Goal: Transaction & Acquisition: Purchase product/service

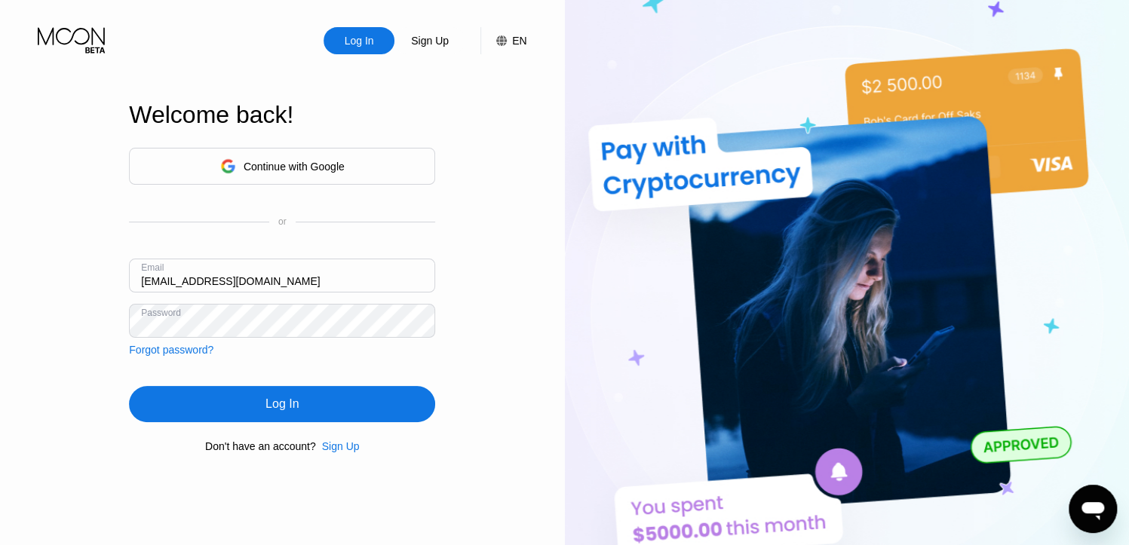
click at [309, 403] on div "Log In" at bounding box center [282, 404] width 306 height 36
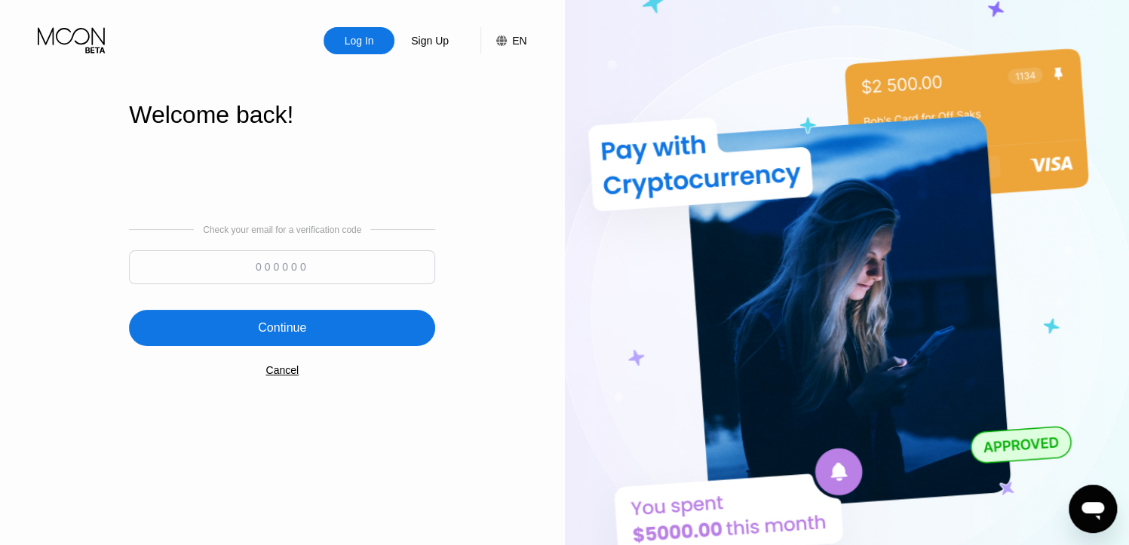
click at [326, 271] on input at bounding box center [282, 267] width 306 height 34
paste input "192563"
type input "192563"
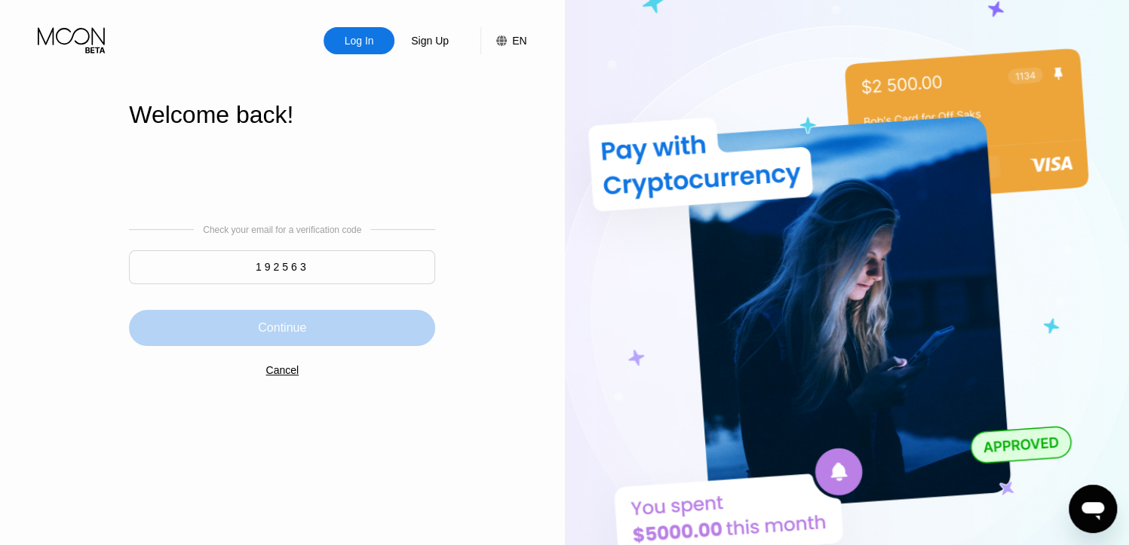
click at [306, 321] on div "Continue" at bounding box center [282, 328] width 48 height 15
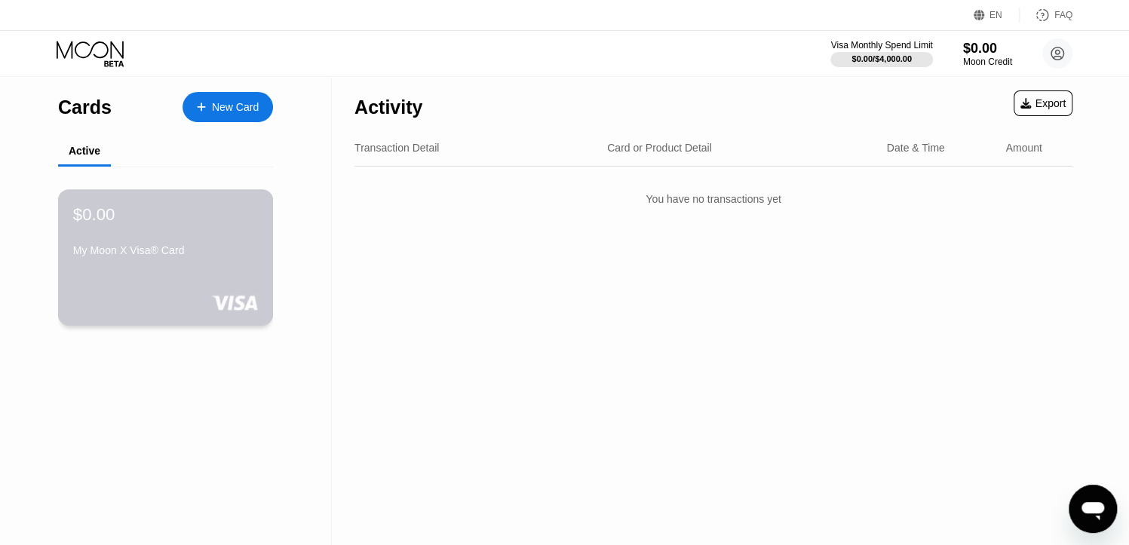
click at [258, 218] on div "$0.00 My Moon X Visa® Card" at bounding box center [166, 257] width 216 height 137
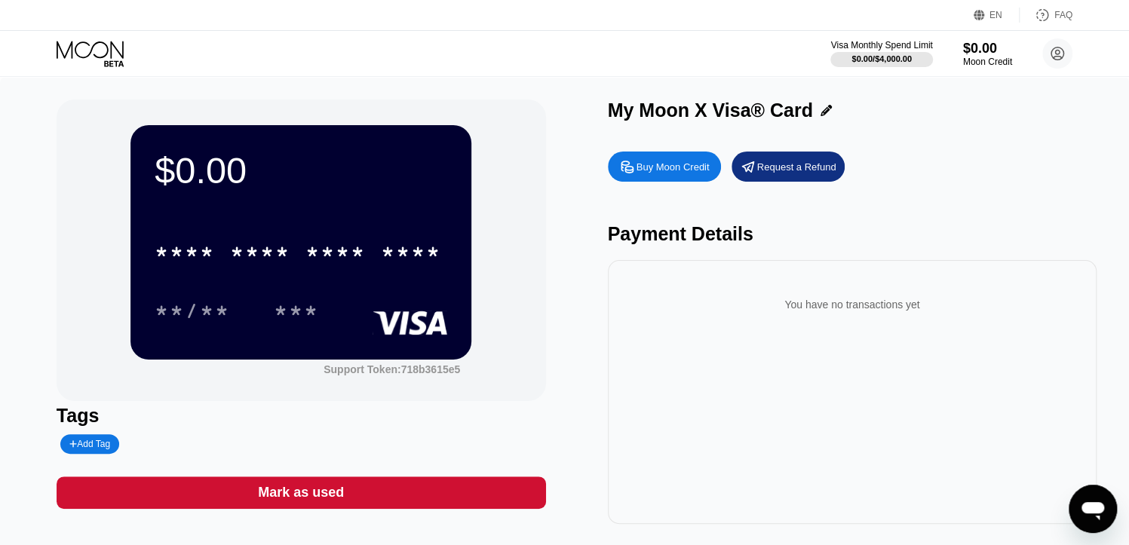
click at [423, 224] on div "* * * * * * * * * * * * ****" at bounding box center [301, 247] width 293 height 51
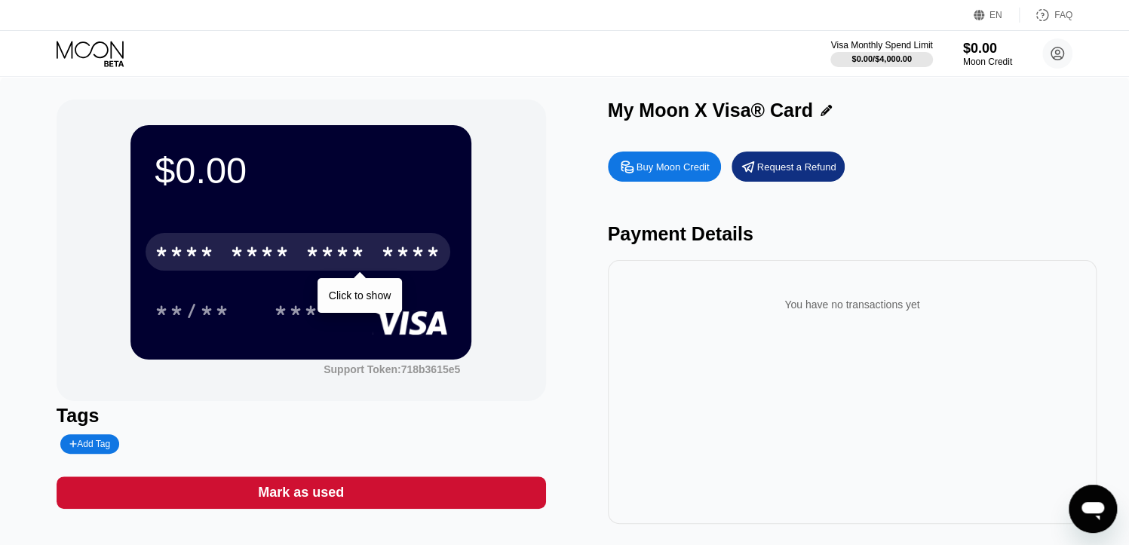
click at [223, 244] on div "* * * * * * * * * * * * ****" at bounding box center [298, 252] width 305 height 38
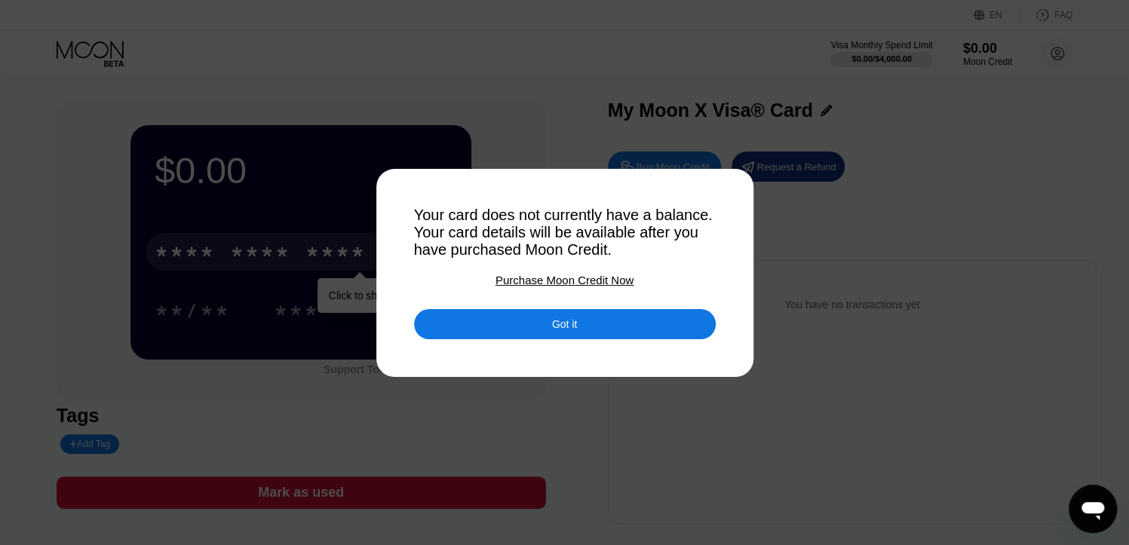
click at [549, 284] on div "Purchase Moon Credit Now" at bounding box center [565, 280] width 138 height 13
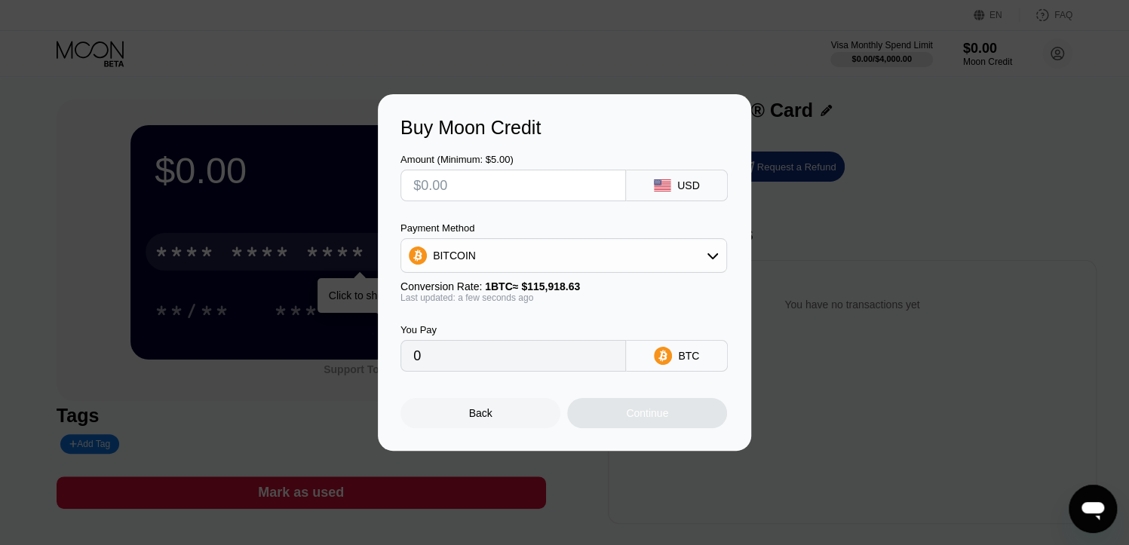
click at [524, 196] on input "text" at bounding box center [513, 186] width 200 height 30
type input "$2"
type input "0.00001726"
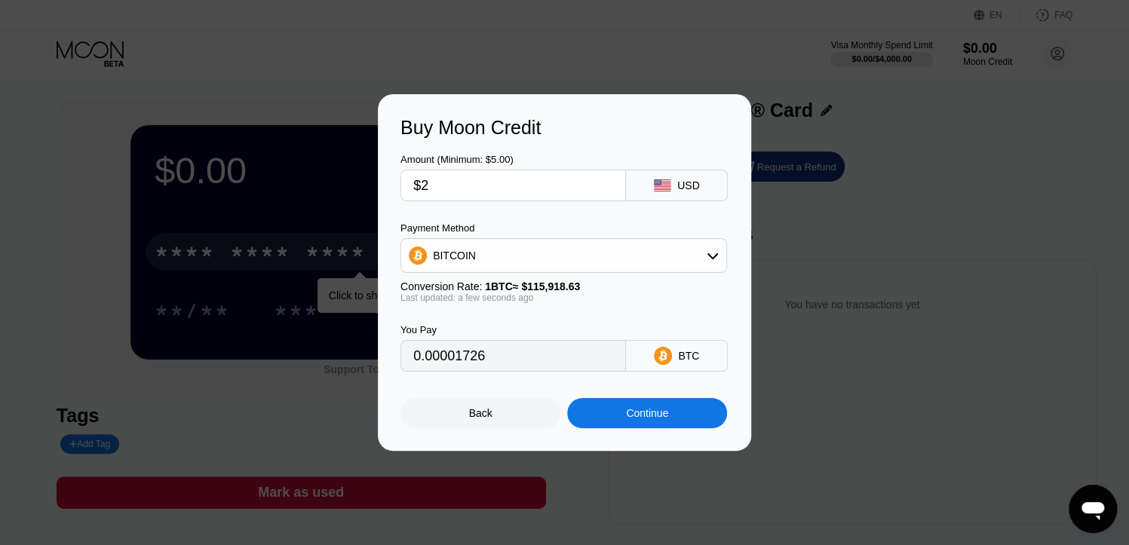
type input "$26"
type input "0.00022430"
type input "$260"
type input "0.00224296"
type input "$2600"
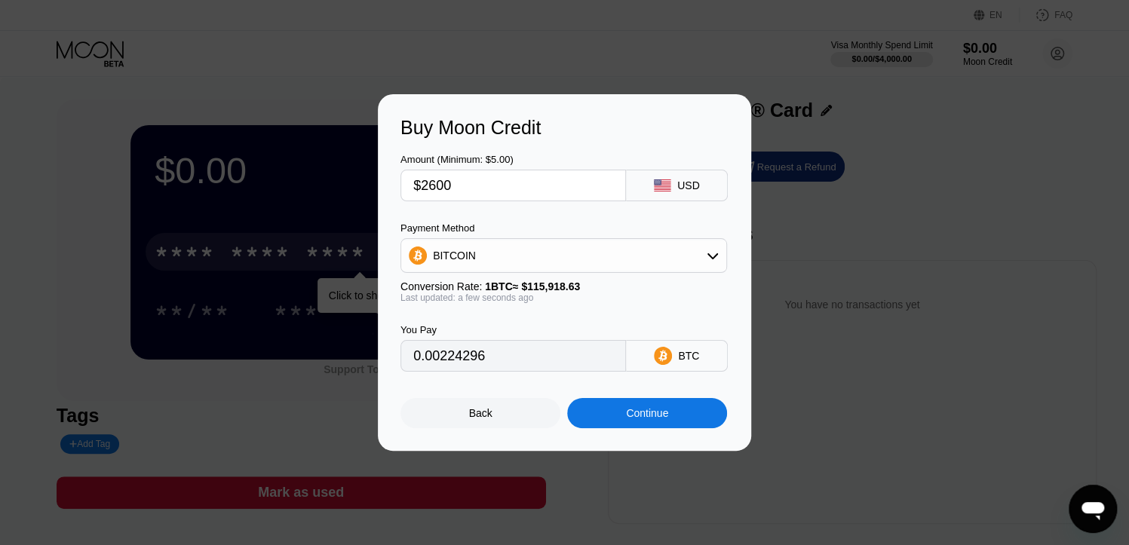
type input "0.02242953"
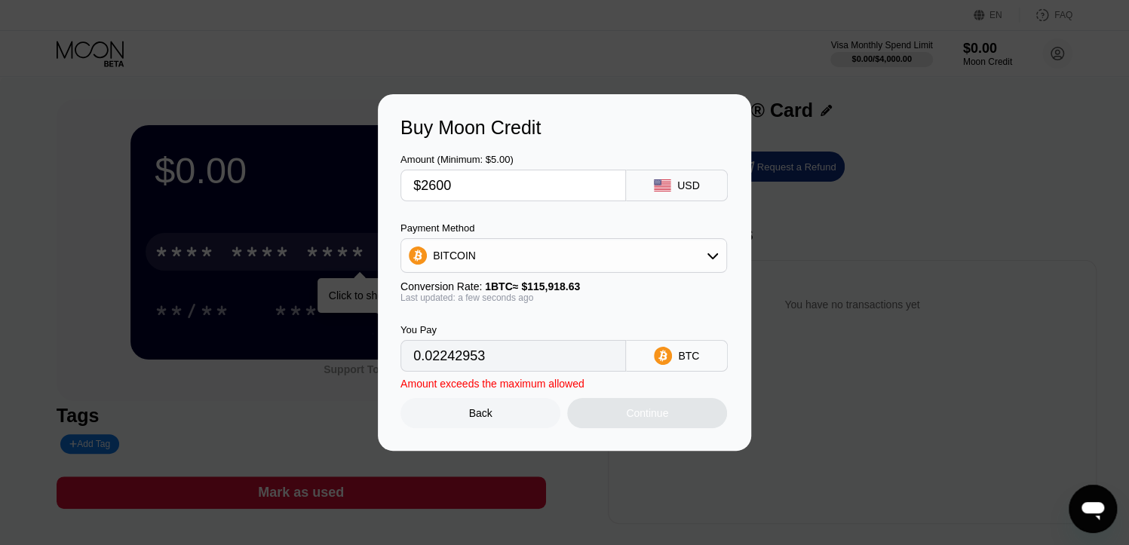
drag, startPoint x: 498, startPoint y: 186, endPoint x: 289, endPoint y: 210, distance: 210.4
click at [289, 210] on div "Buy Moon Credit Amount (Minimum: $5.00) $2600 USD Payment Method BITCOIN Conver…" at bounding box center [564, 272] width 1129 height 357
type input "$1"
type input "0.00000863"
type input "$19"
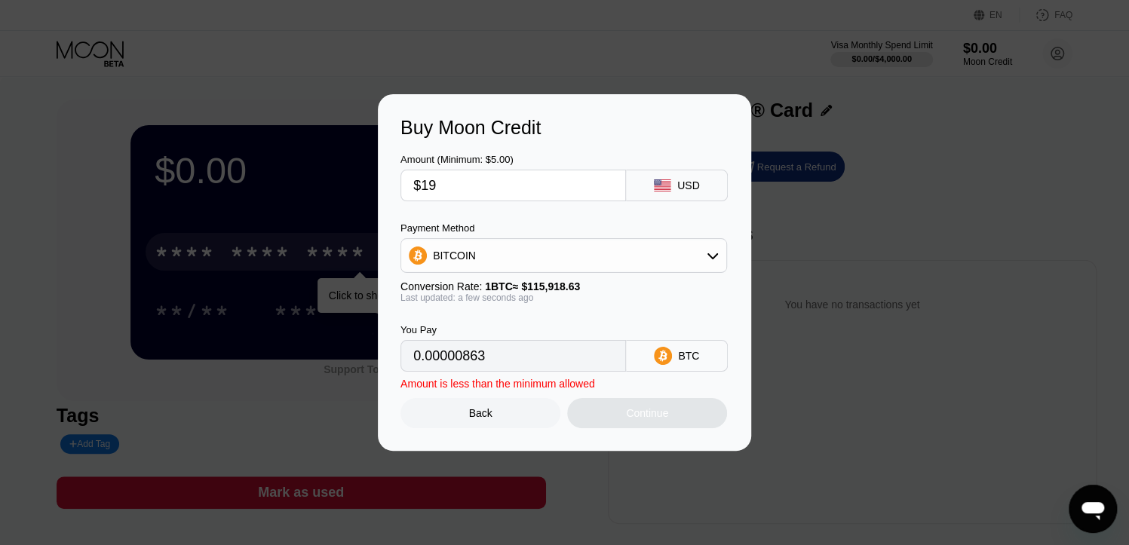
type input "0.00016391"
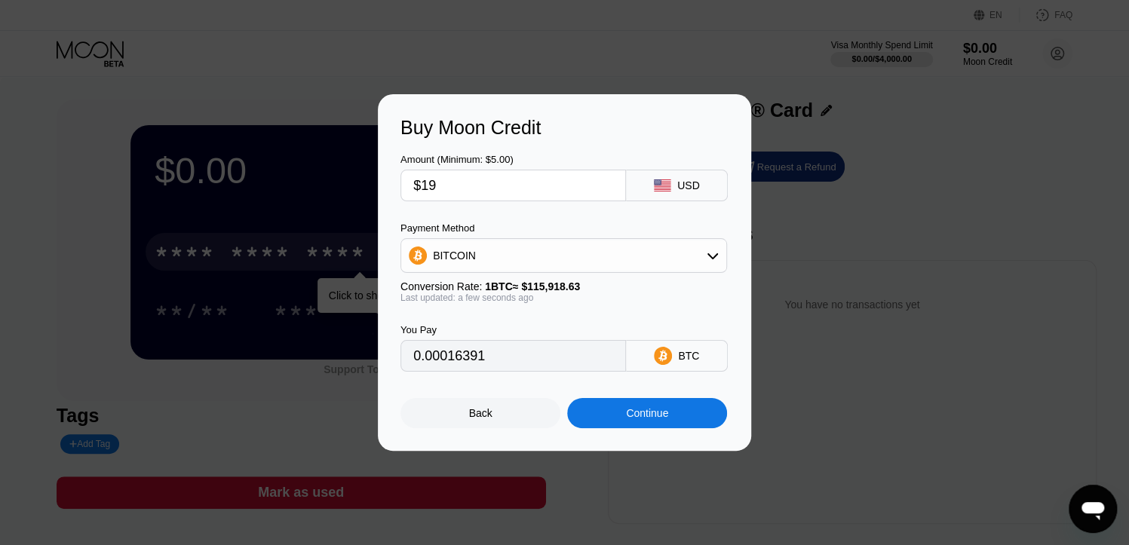
type input "$190"
type input "0.00163909"
type input "$1900"
type input "0.01639081"
drag, startPoint x: 435, startPoint y: 183, endPoint x: 484, endPoint y: 198, distance: 52.0
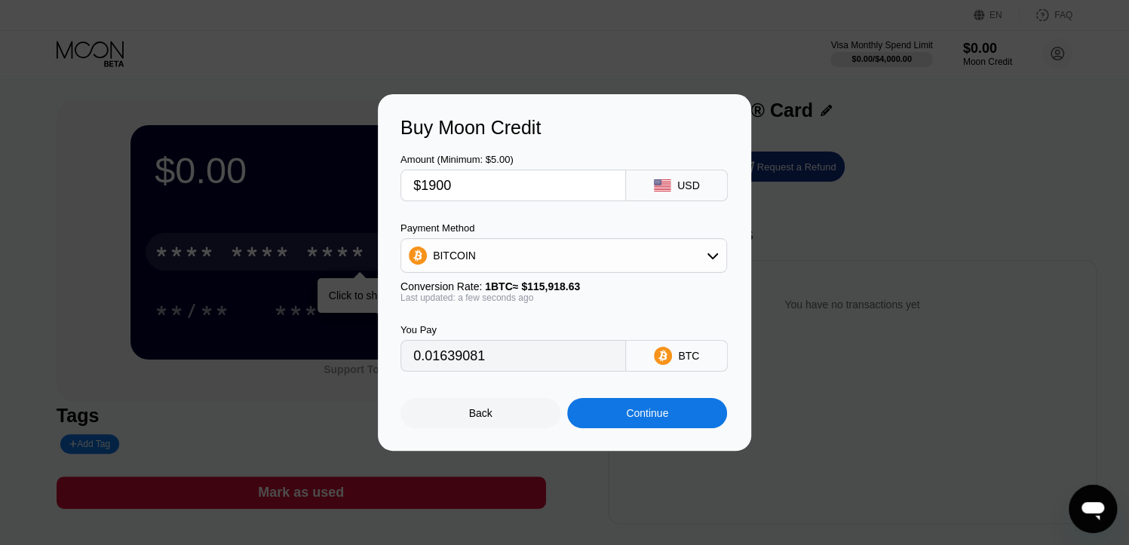
click at [481, 198] on input "$1900" at bounding box center [513, 186] width 200 height 30
type input "$199"
type input "0.00171673"
type input "$1990"
type input "0.01716722"
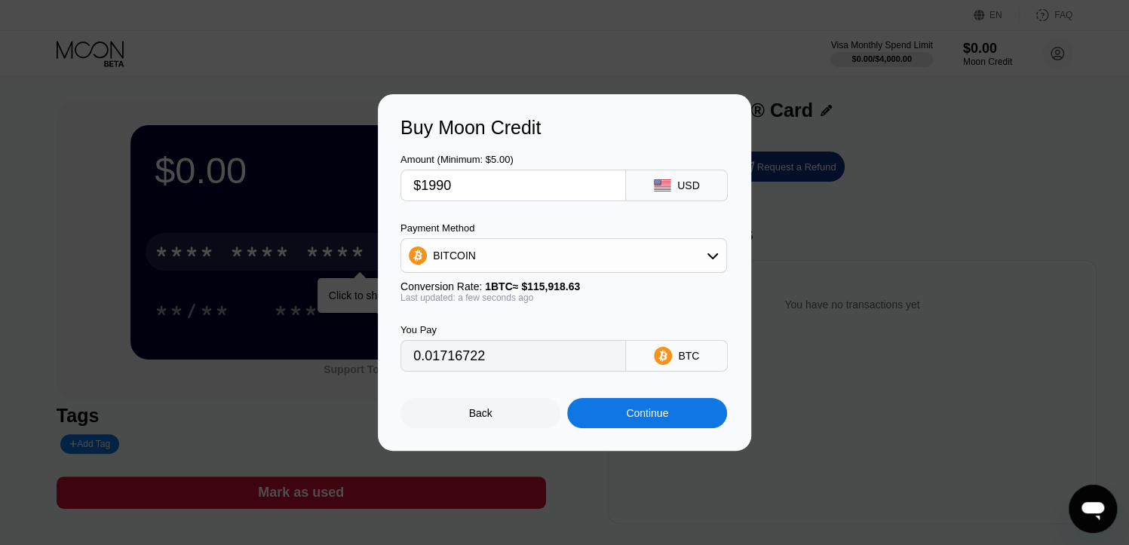
type input "$1990"
click at [638, 266] on div "BITCOIN" at bounding box center [563, 256] width 325 height 30
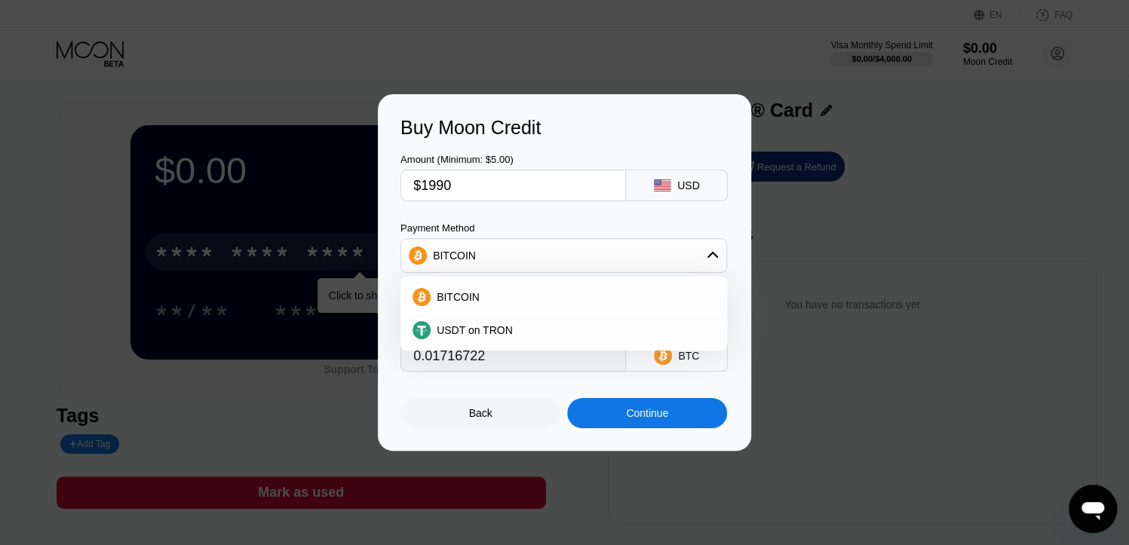
click at [647, 224] on div "Payment Method" at bounding box center [564, 228] width 327 height 11
click at [681, 223] on div "Payment Method" at bounding box center [564, 228] width 327 height 11
click at [708, 246] on div "BITCOIN" at bounding box center [563, 256] width 325 height 30
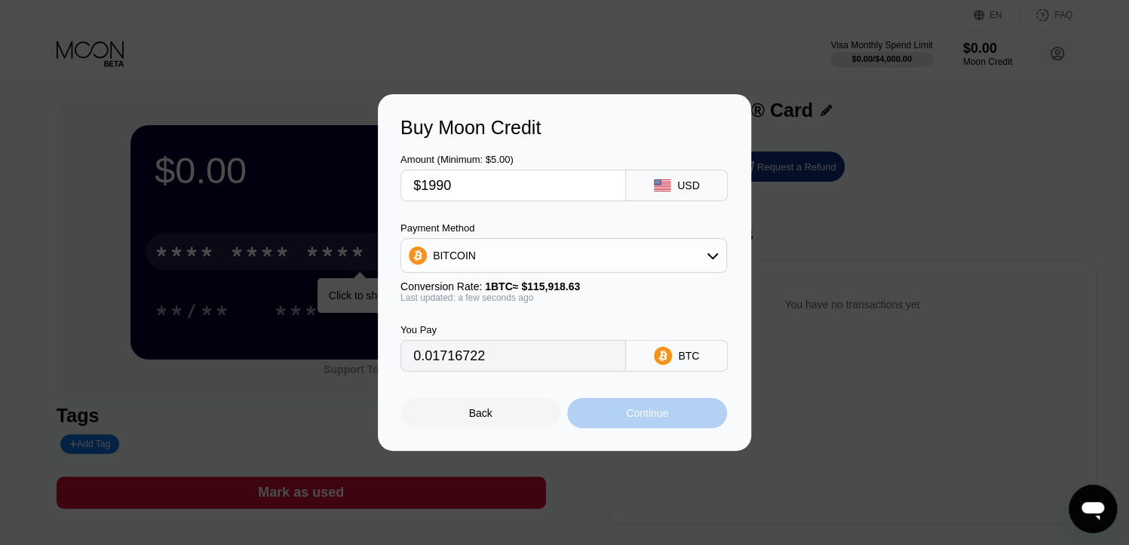
click at [662, 416] on div "Continue" at bounding box center [647, 413] width 42 height 12
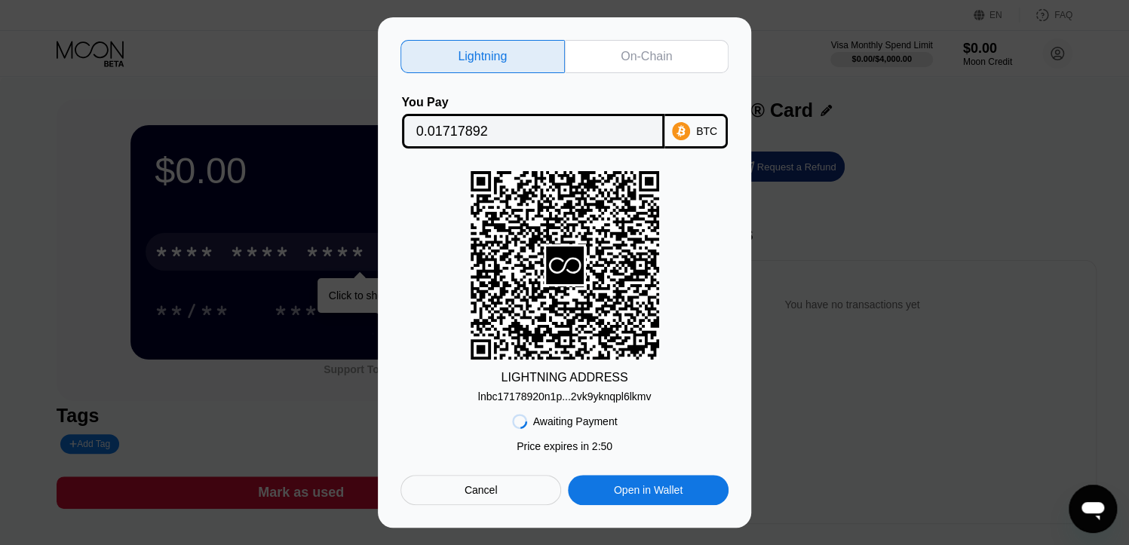
click at [631, 51] on div "On-Chain" at bounding box center [646, 56] width 51 height 15
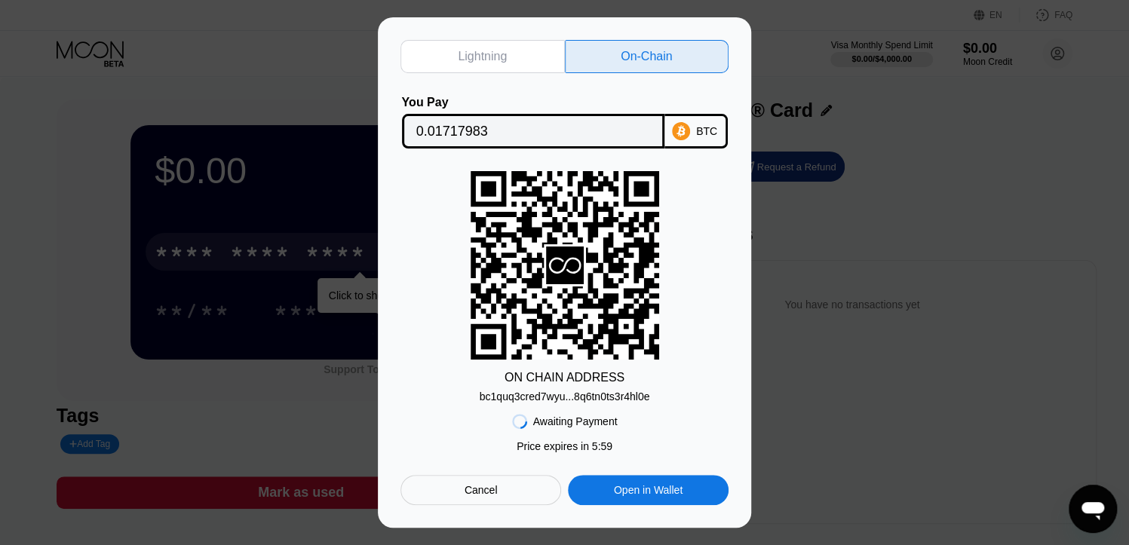
click at [586, 395] on div "bc1quq3cred7wyu...8q6tn0ts3r4hl0e" at bounding box center [565, 397] width 171 height 12
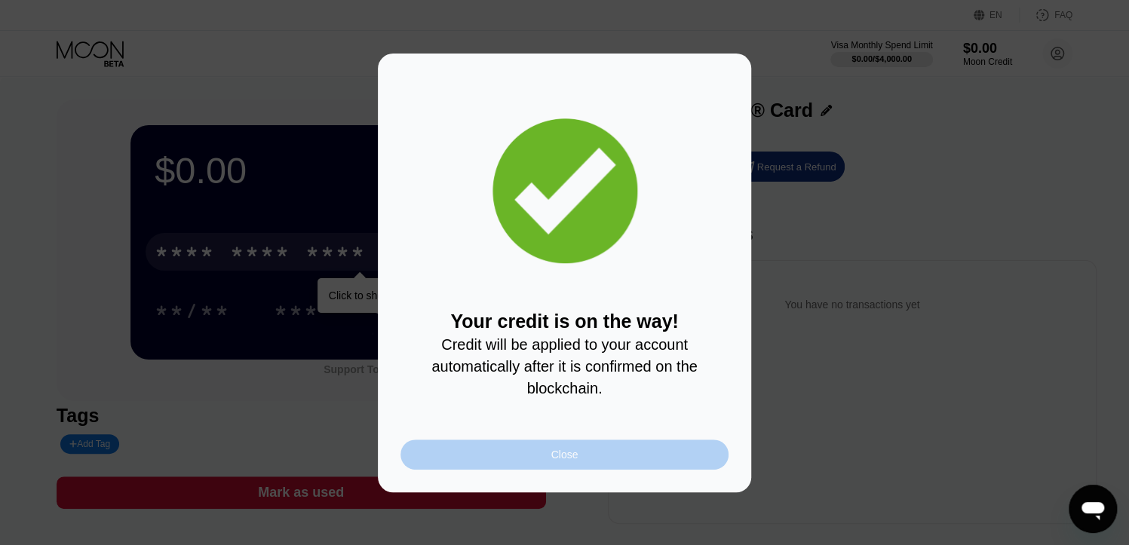
drag, startPoint x: 563, startPoint y: 453, endPoint x: 558, endPoint y: 35, distance: 418.7
click at [563, 453] on div "Close" at bounding box center [565, 455] width 328 height 30
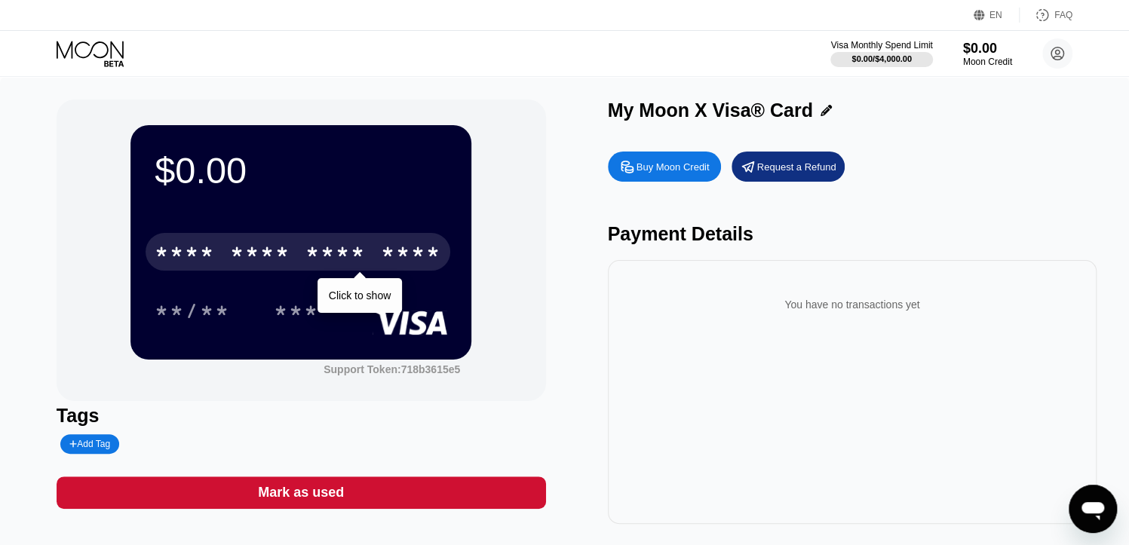
click at [556, 134] on div "$0.00 * * * * * * * * * * * * **** Click to show **/** *** Support Token: 718b3…" at bounding box center [565, 312] width 1016 height 425
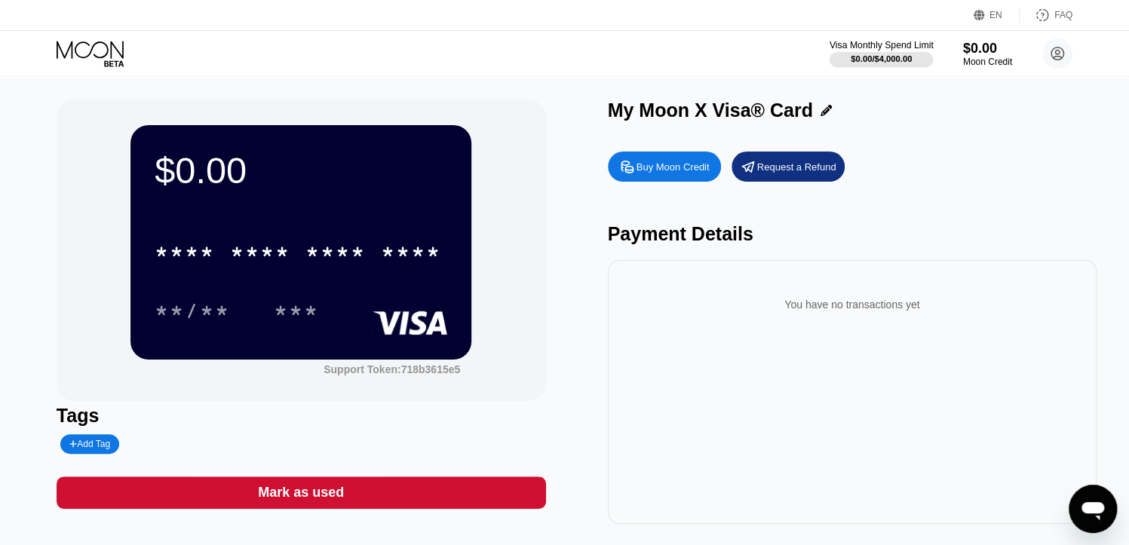
click at [845, 45] on div "Visa Monthly Spend Limit" at bounding box center [882, 45] width 104 height 11
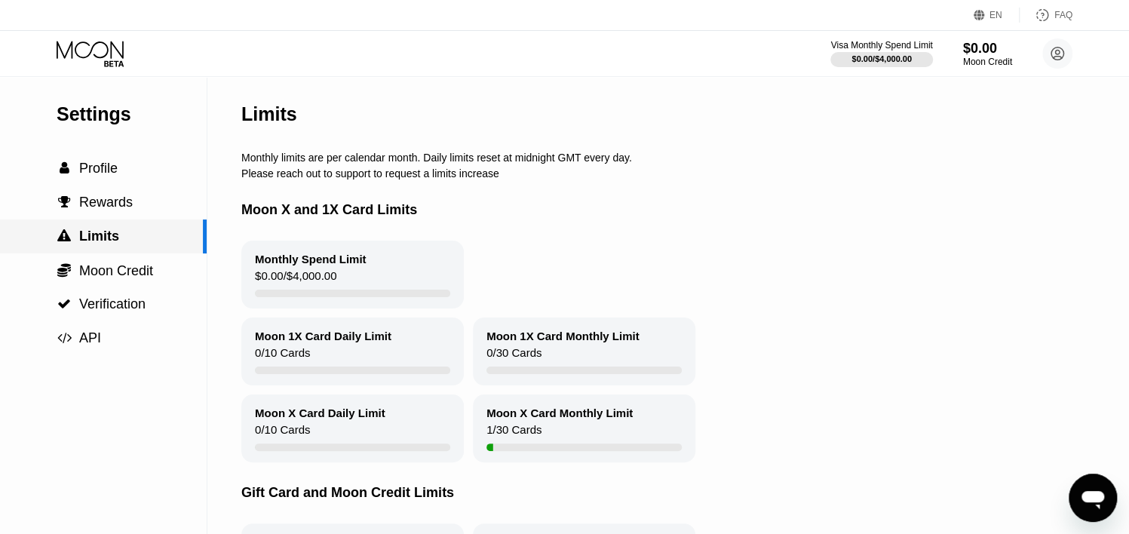
scroll to position [75, 0]
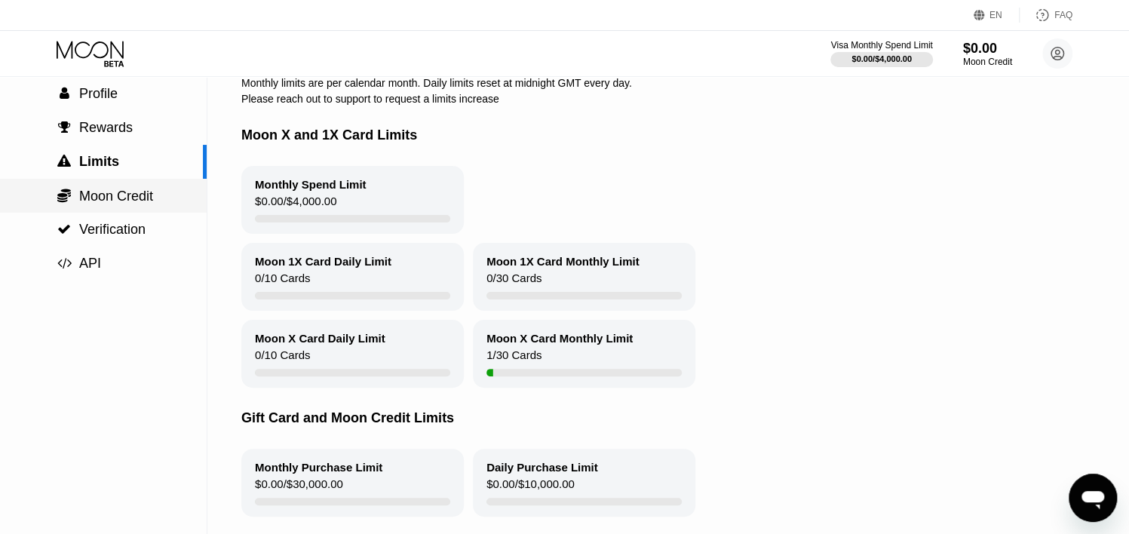
click at [157, 204] on div " Moon Credit" at bounding box center [103, 196] width 207 height 17
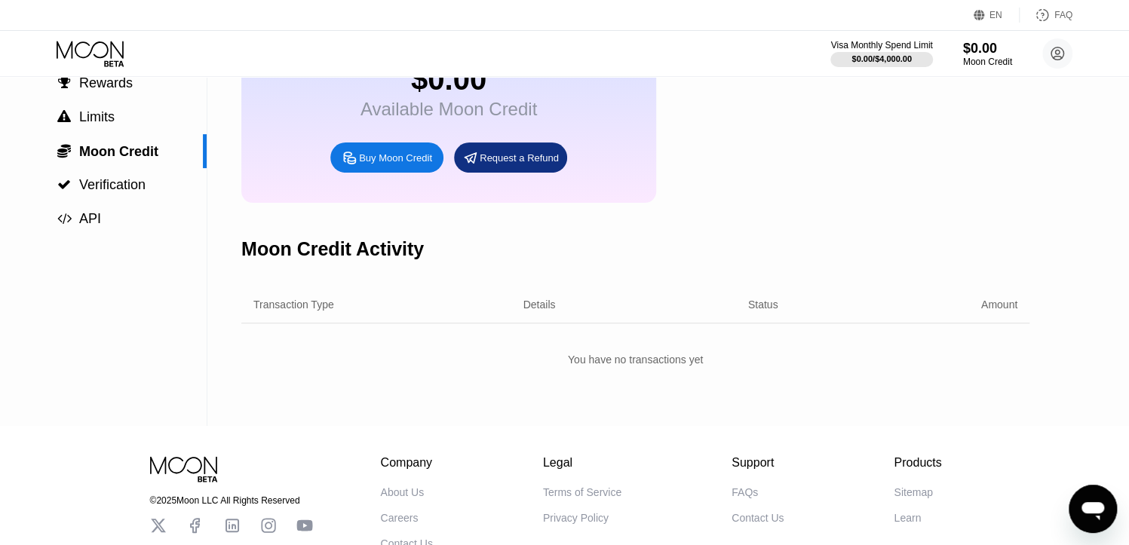
scroll to position [150, 0]
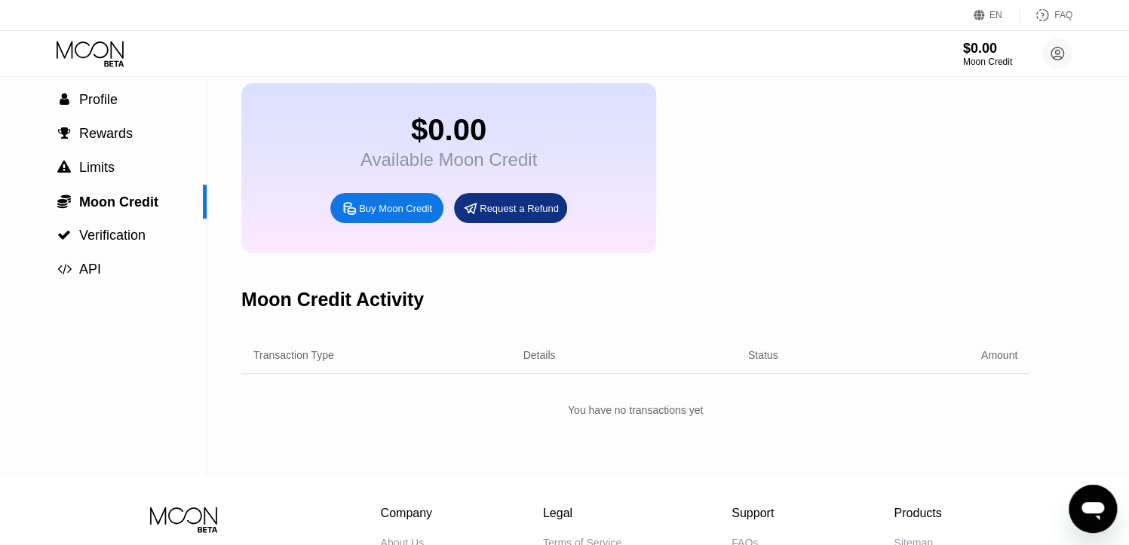
scroll to position [150, 0]
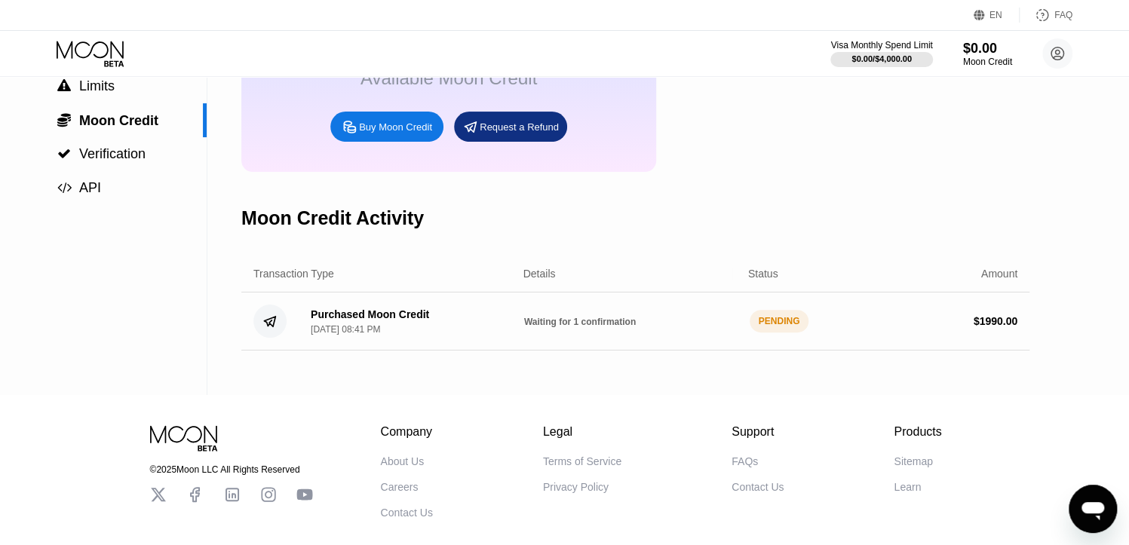
click at [792, 145] on div "$0.00 Available Moon Credit Buy Moon Credit Request a Refund" at bounding box center [635, 87] width 788 height 171
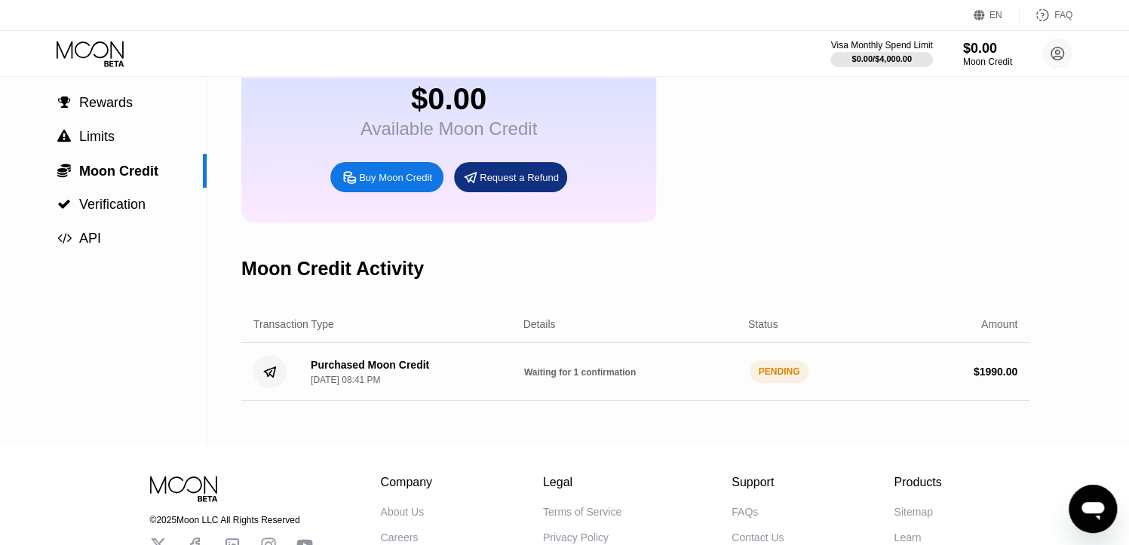
scroll to position [75, 0]
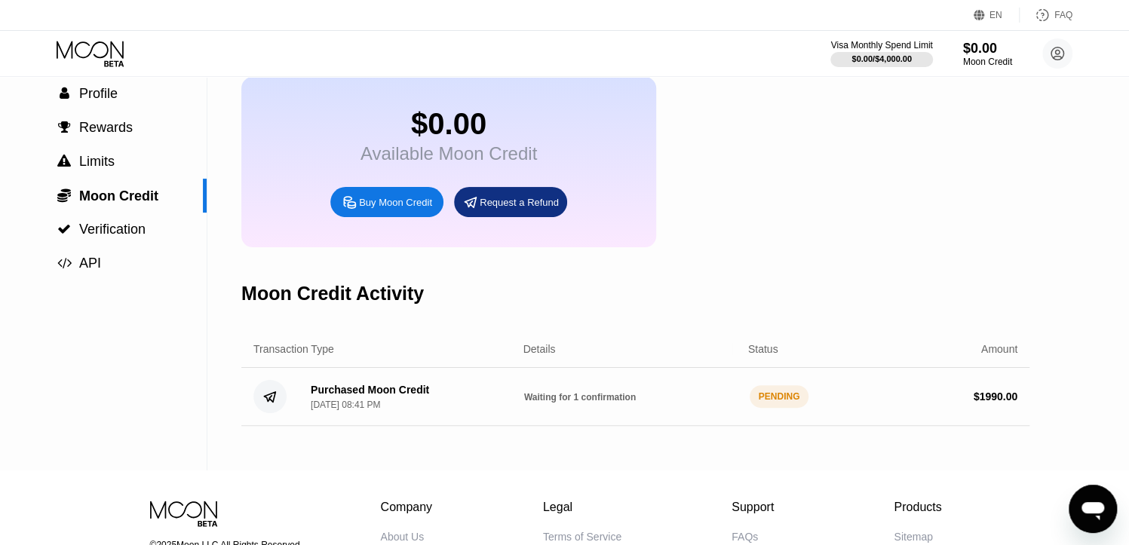
click at [814, 227] on div "$0.00 Available Moon Credit Buy Moon Credit Request a Refund" at bounding box center [635, 162] width 788 height 171
click at [734, 246] on div "$0.00 Available Moon Credit Buy Moon Credit Request a Refund" at bounding box center [635, 162] width 788 height 171
click at [713, 264] on div "Moon Credit $0.00 Available Moon Credit Buy Moon Credit Request a Refund Moon C…" at bounding box center [635, 236] width 788 height 469
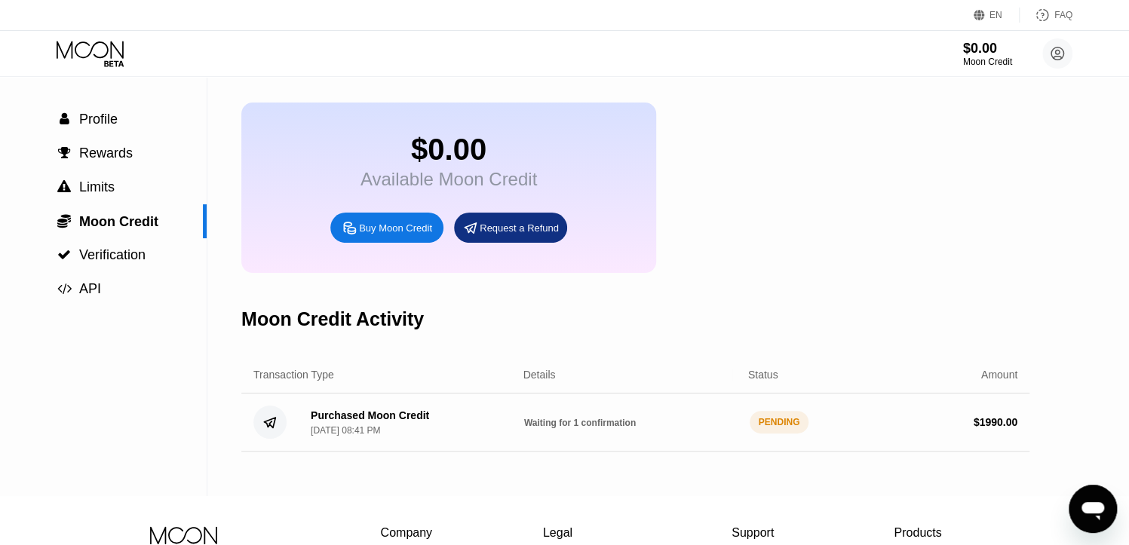
scroll to position [75, 0]
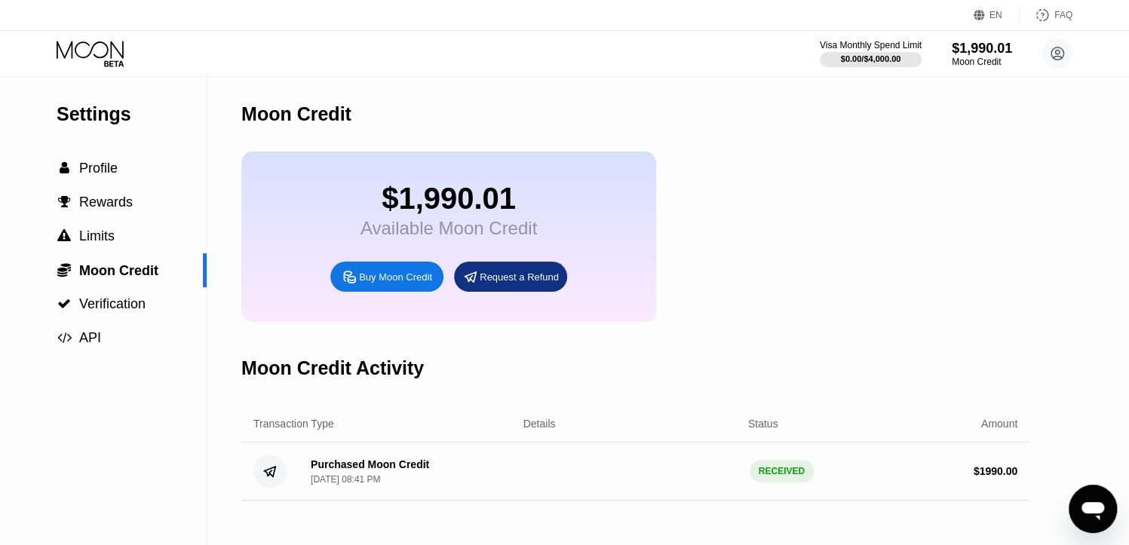
drag, startPoint x: 699, startPoint y: 160, endPoint x: 186, endPoint y: 149, distance: 512.4
click at [693, 156] on div "$1,990.01 Available Moon Credit Buy Moon Credit Request a Refund" at bounding box center [635, 237] width 788 height 171
drag, startPoint x: 78, startPoint y: 58, endPoint x: 180, endPoint y: 2, distance: 117.2
click at [80, 57] on icon at bounding box center [92, 54] width 70 height 26
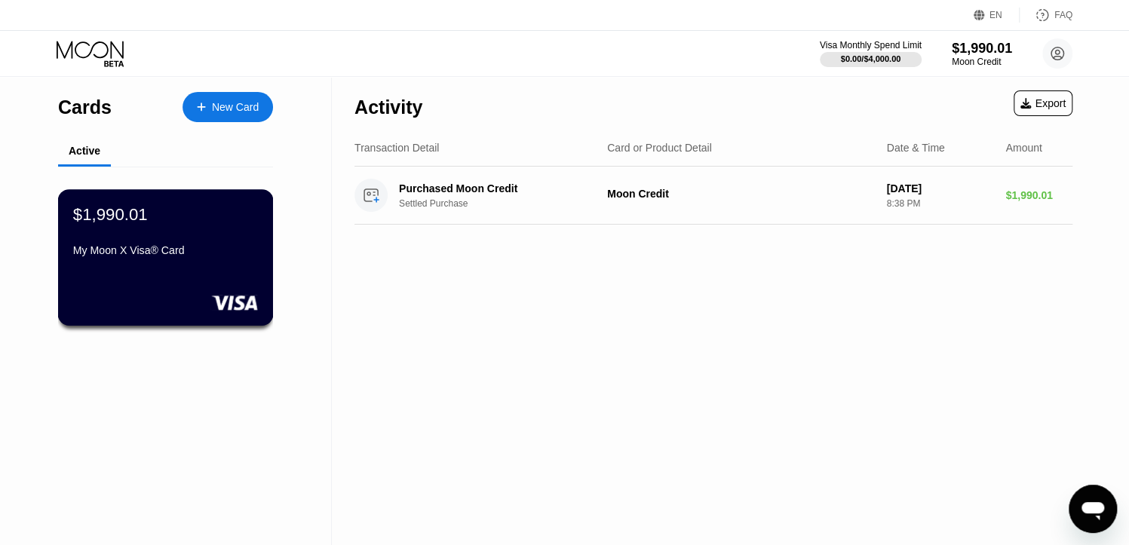
click at [241, 235] on div "$1,990.01 My Moon X Visa® Card" at bounding box center [165, 233] width 185 height 58
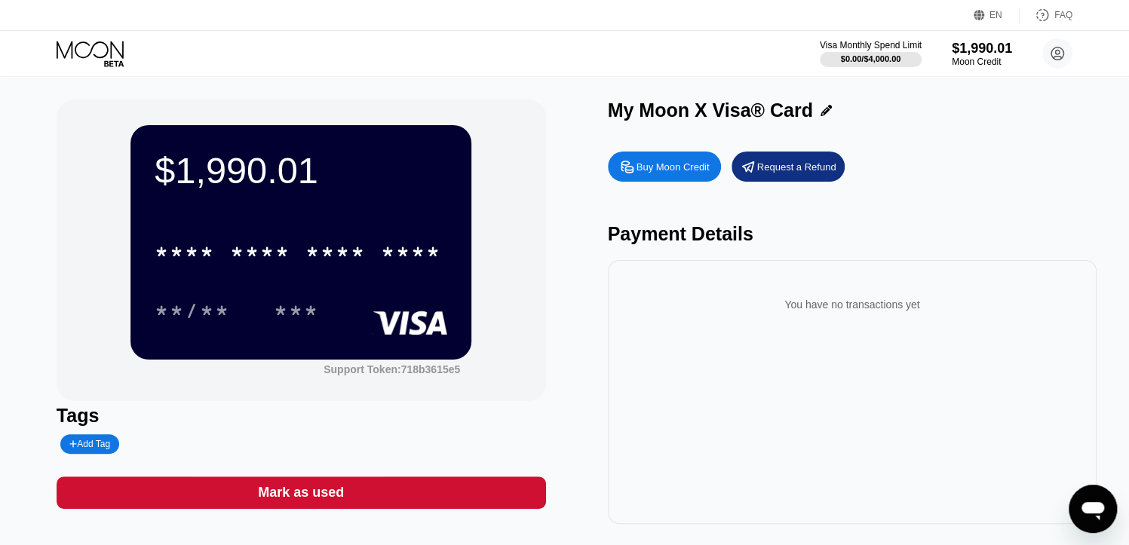
click at [419, 188] on div "$1,990.01" at bounding box center [301, 170] width 293 height 42
click at [323, 253] on div "* * * *" at bounding box center [336, 254] width 60 height 24
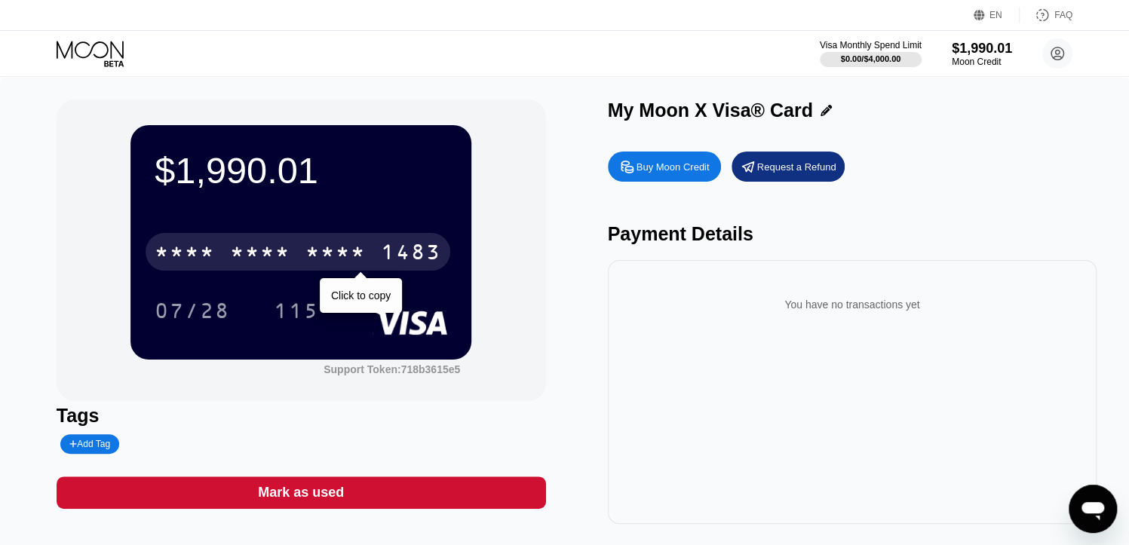
click at [315, 244] on div "* * * * * * * * * * * * 1483" at bounding box center [298, 252] width 305 height 38
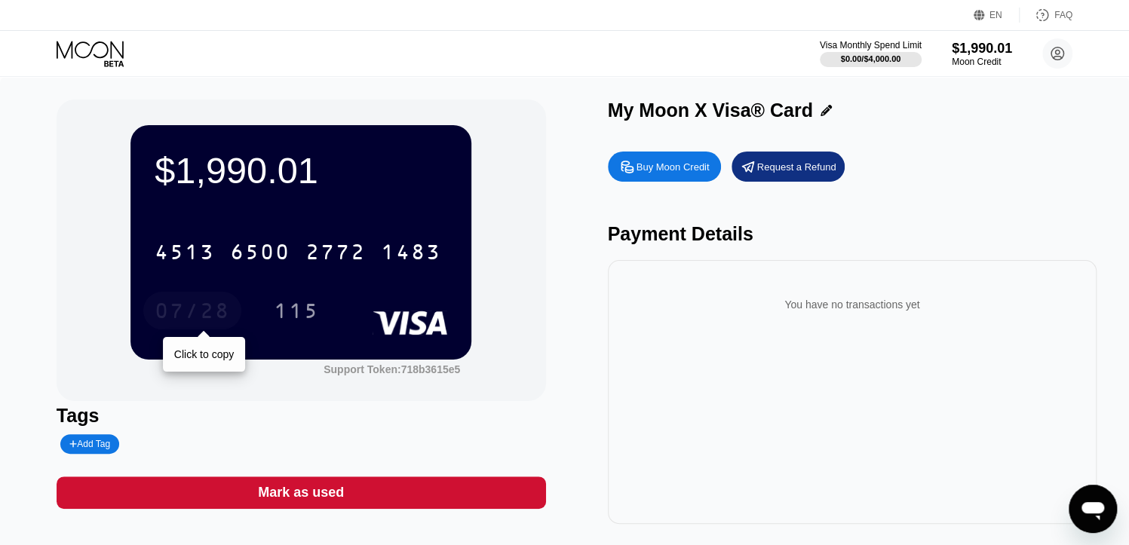
click at [220, 306] on div "07/28" at bounding box center [192, 313] width 75 height 24
click at [657, 68] on div "Visa Monthly Spend Limit $0.00 / $4,000.00 $1,990.01 Moon Credit bilibtht4t@tut…" at bounding box center [564, 53] width 1129 height 45
click at [268, 156] on div "$1,990.01" at bounding box center [301, 170] width 293 height 42
click at [854, 48] on div "Visa Monthly Spend Limit" at bounding box center [871, 45] width 104 height 11
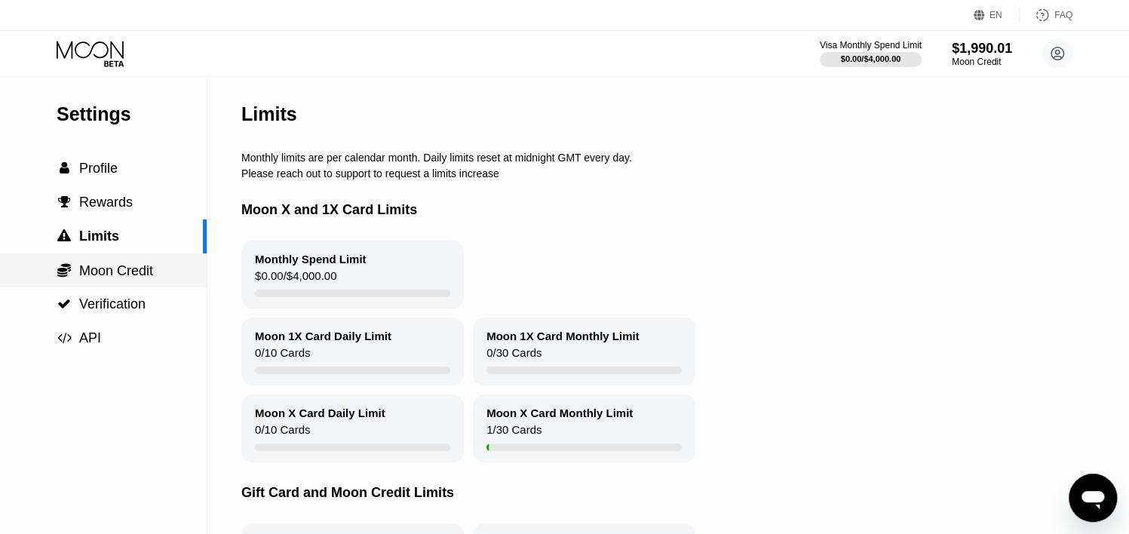
click at [143, 270] on span "Moon Credit" at bounding box center [116, 270] width 74 height 15
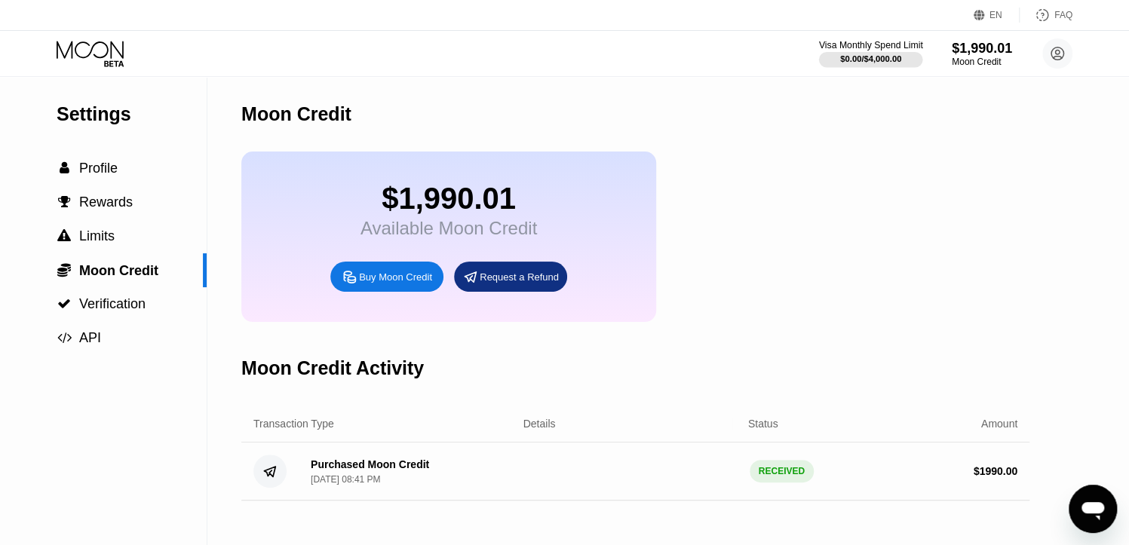
click at [862, 45] on div "Visa Monthly Spend Limit" at bounding box center [871, 45] width 104 height 11
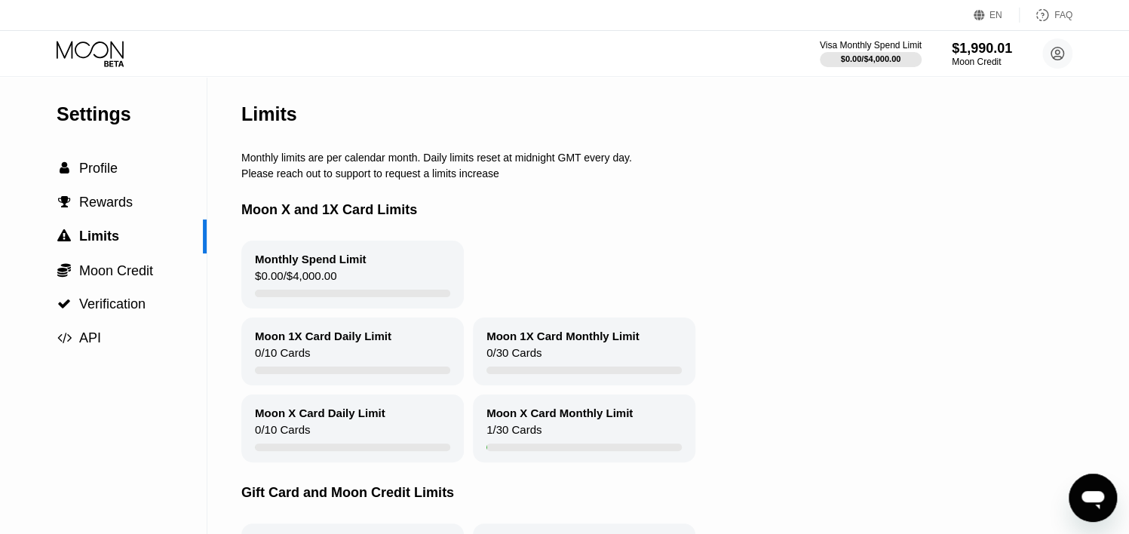
click at [407, 136] on div "Limits" at bounding box center [693, 114] width 904 height 75
click at [145, 277] on span "Moon Credit" at bounding box center [116, 270] width 74 height 15
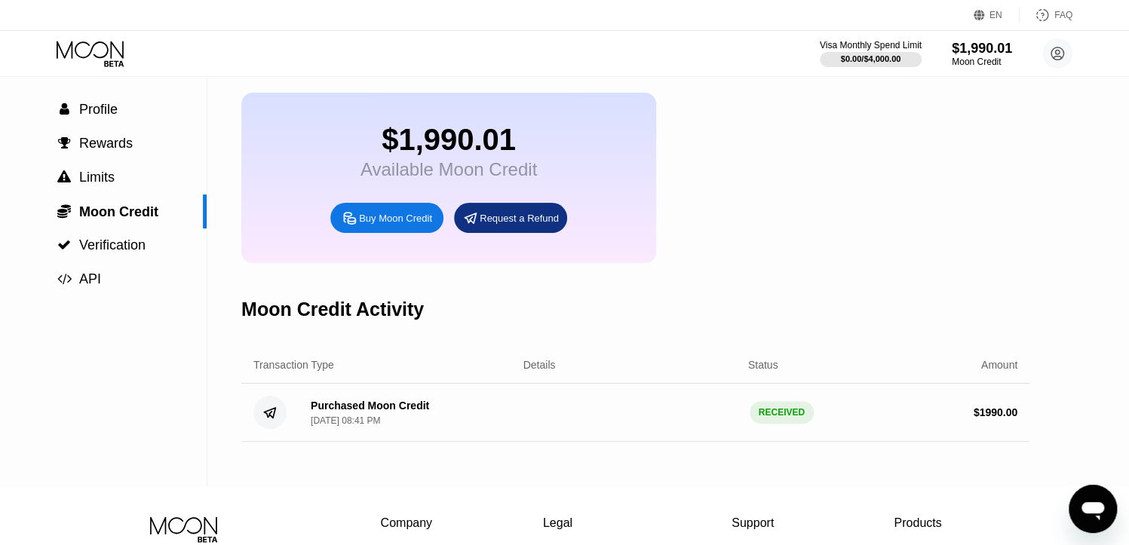
scroll to position [150, 0]
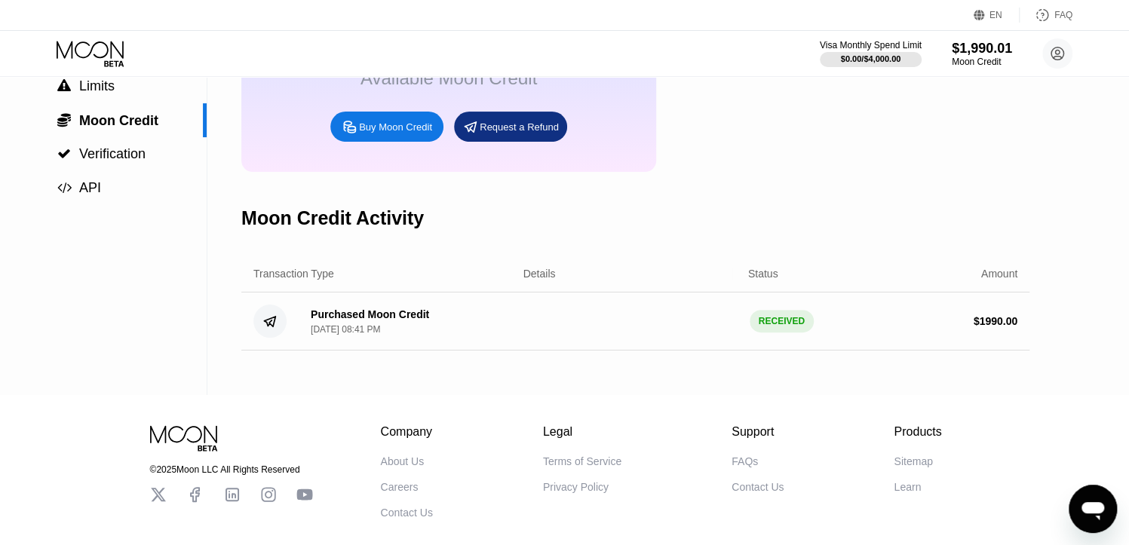
click at [700, 336] on div "Purchased Moon Credit Aug 22, 2025, 08:41 PM RECEIVED $ 1990.00" at bounding box center [635, 322] width 788 height 58
click at [403, 293] on div "Transaction Type Details Status Amount" at bounding box center [635, 274] width 788 height 37
drag, startPoint x: 379, startPoint y: 330, endPoint x: 904, endPoint y: 87, distance: 577.9
click at [379, 321] on div "Purchased Moon Credit" at bounding box center [370, 315] width 118 height 12
drag, startPoint x: 984, startPoint y: 46, endPoint x: 975, endPoint y: 51, distance: 10.5
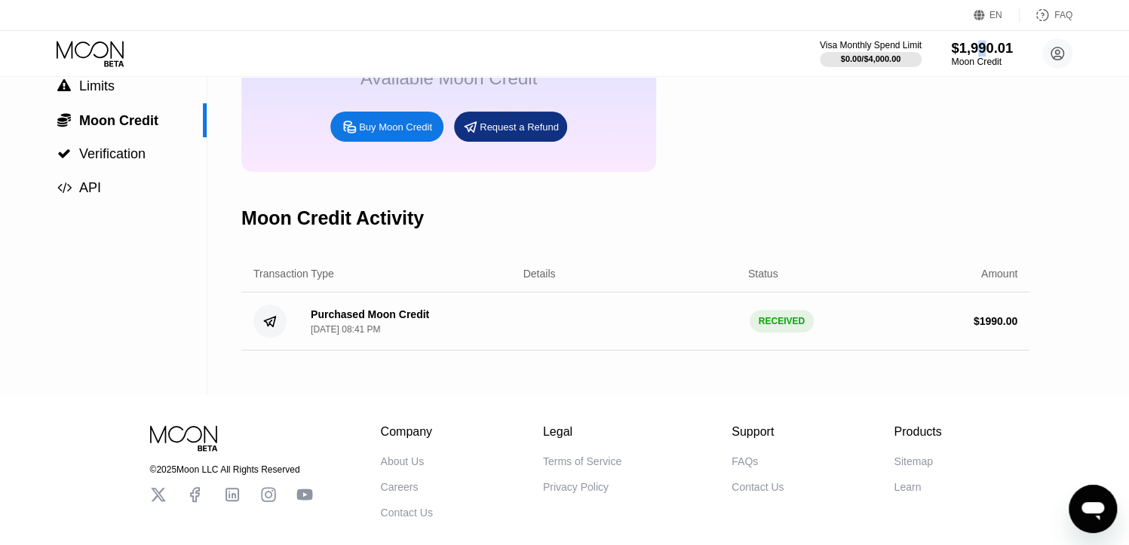
click at [985, 45] on div "$1,990.01" at bounding box center [982, 48] width 62 height 16
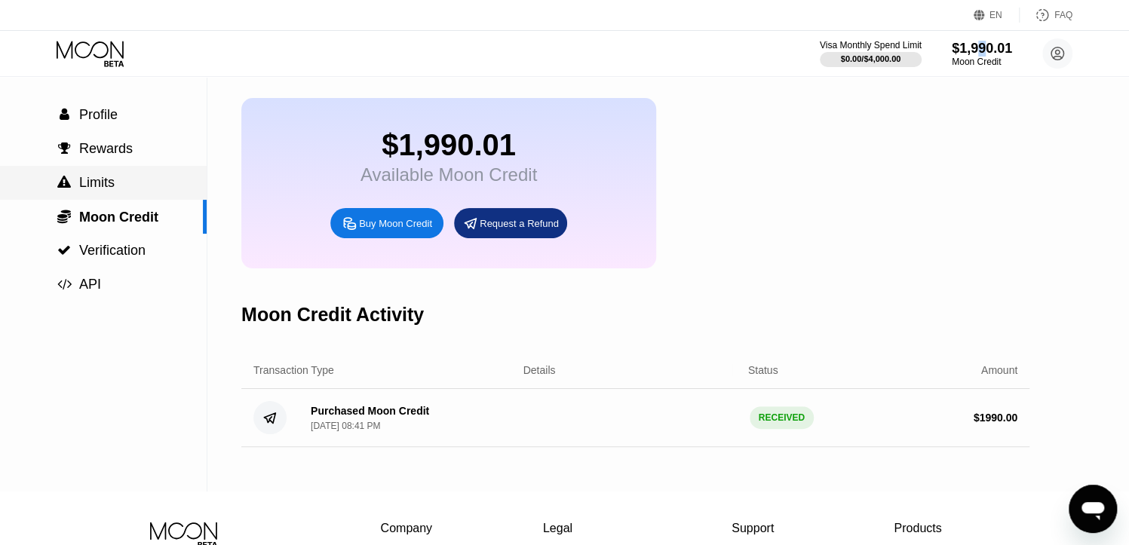
scroll to position [0, 0]
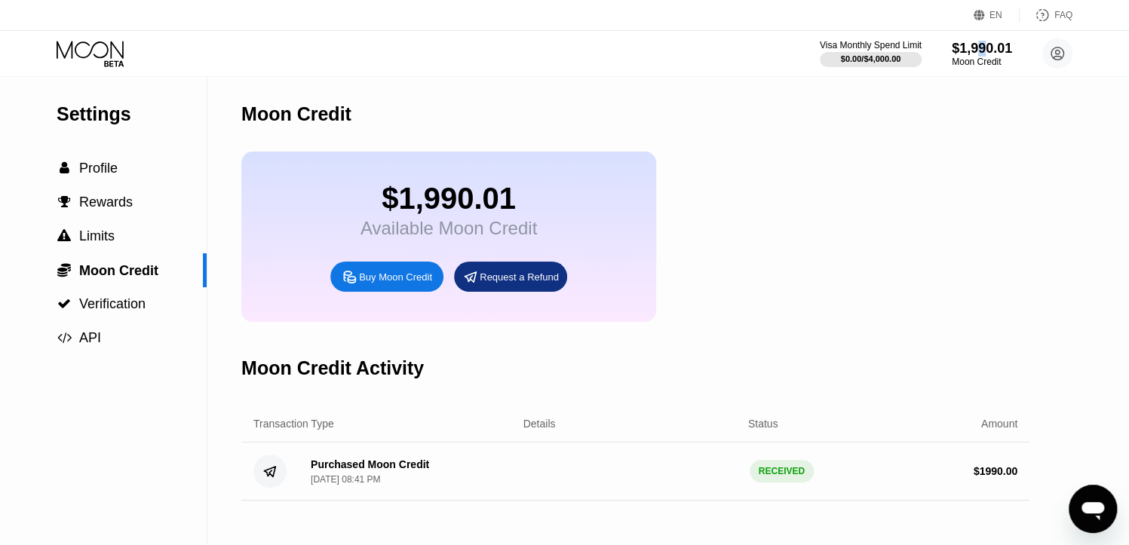
click at [118, 65] on icon at bounding box center [92, 54] width 70 height 26
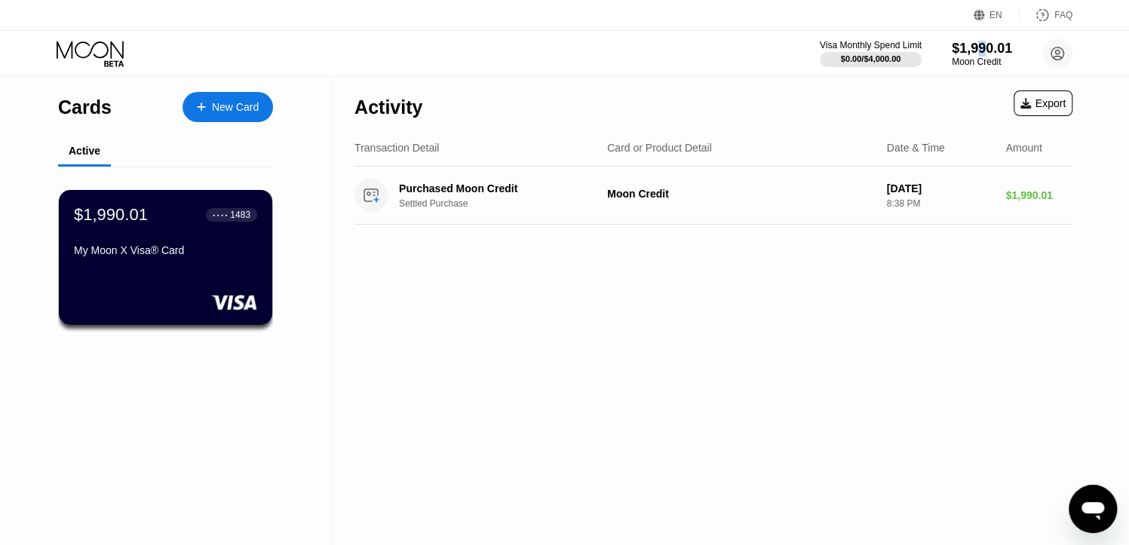
click at [586, 106] on div "Activity Export" at bounding box center [714, 103] width 718 height 53
click at [657, 82] on div "Activity Export" at bounding box center [714, 103] width 718 height 53
drag, startPoint x: 734, startPoint y: 58, endPoint x: 759, endPoint y: 81, distance: 34.2
click at [733, 59] on div "Visa Monthly Spend Limit $0.00 / $4,000.00 $1,990.01 Moon Credit bilibtht4t@tut…" at bounding box center [564, 53] width 1129 height 45
drag, startPoint x: 1, startPoint y: 474, endPoint x: 0, endPoint y: 508, distance: 34.0
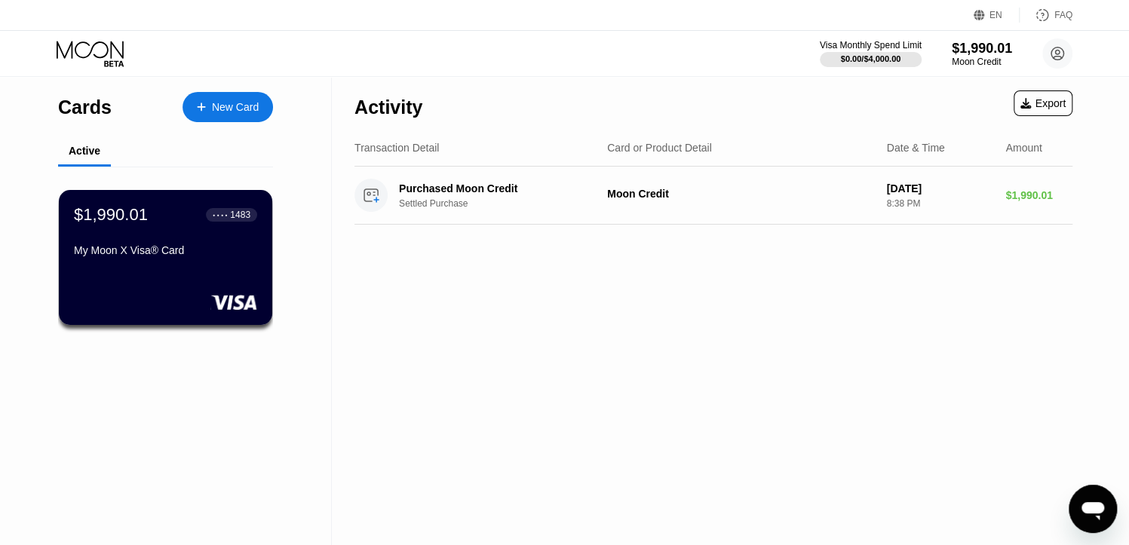
click at [0, 505] on div "Cards New Card Active $1,990.01 ● ● ● ● 1483 My Moon X Visa® Card" at bounding box center [166, 311] width 332 height 469
drag, startPoint x: 0, startPoint y: 508, endPoint x: 0, endPoint y: 575, distance: 67.1
click at [0, 545] on html "EN Language Select an item Save FAQ Visa Monthly Spend Limit $0.00 / $4,000.00 …" at bounding box center [564, 272] width 1129 height 545
click at [568, 29] on div "EN Language Select an item Save FAQ" at bounding box center [564, 15] width 1129 height 31
click at [878, 112] on div "Activity Export" at bounding box center [714, 103] width 718 height 53
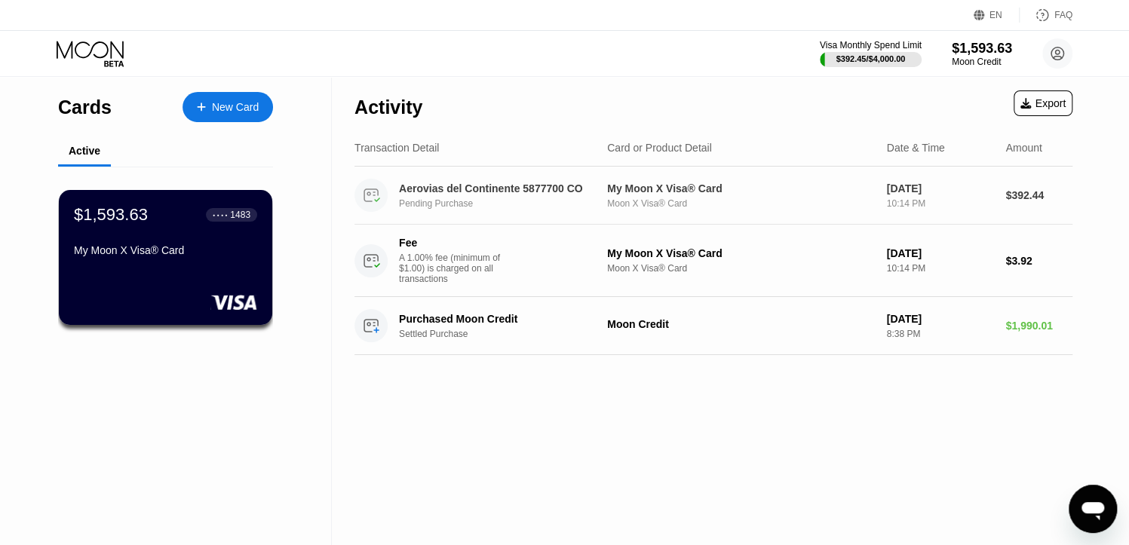
click at [575, 212] on div "Aerovias del Continente 5877700 CO Pending Purchase" at bounding box center [475, 195] width 241 height 33
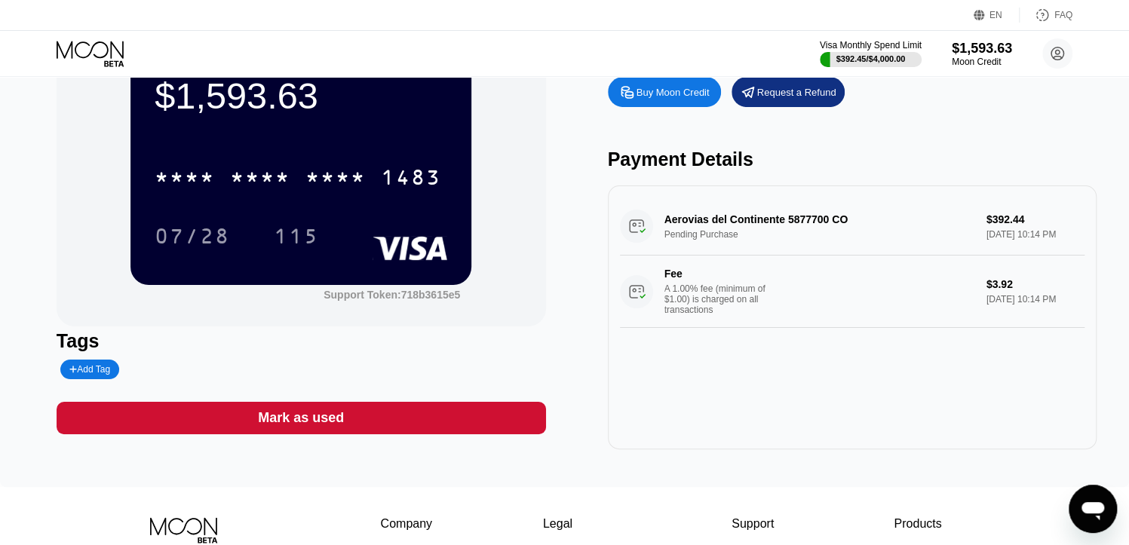
scroll to position [75, 0]
click at [1065, 223] on div "Aerovias del Continente 5877700 CO Pending Purchase $392.44 [DATE] 10:14 PM Fee…" at bounding box center [852, 263] width 465 height 131
click at [1038, 227] on div "Aerovias del Continente 5877700 CO Pending Purchase $392.44 [DATE] 10:14 PM Fee…" at bounding box center [852, 263] width 465 height 131
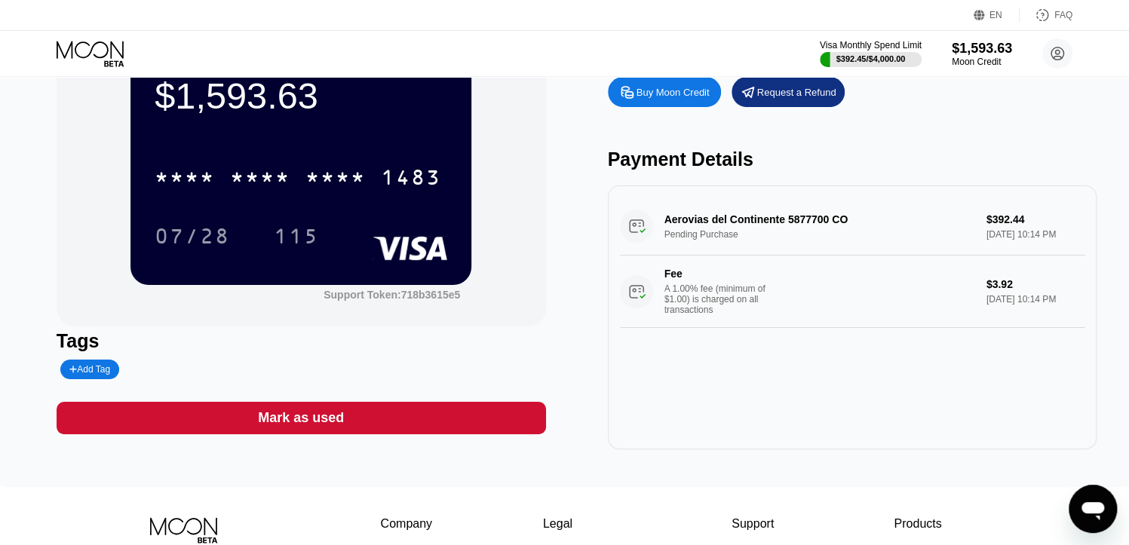
click at [1038, 227] on div "Aerovias del Continente 5877700 CO Pending Purchase $392.44 [DATE] 10:14 PM Fee…" at bounding box center [852, 263] width 465 height 131
click at [1024, 229] on div "Aerovias del Continente 5877700 CO Pending Purchase $392.44 [DATE] 10:14 PM Fee…" at bounding box center [852, 263] width 465 height 131
click at [1018, 222] on div "Aerovias del Continente 5877700 CO Pending Purchase $392.44 [DATE] 10:14 PM Fee…" at bounding box center [852, 263] width 465 height 131
click at [1018, 226] on div "Aerovias del Continente 5877700 CO Pending Purchase $392.44 [DATE] 10:14 PM Fee…" at bounding box center [852, 263] width 465 height 131
drag, startPoint x: 1018, startPoint y: 226, endPoint x: 994, endPoint y: 115, distance: 113.3
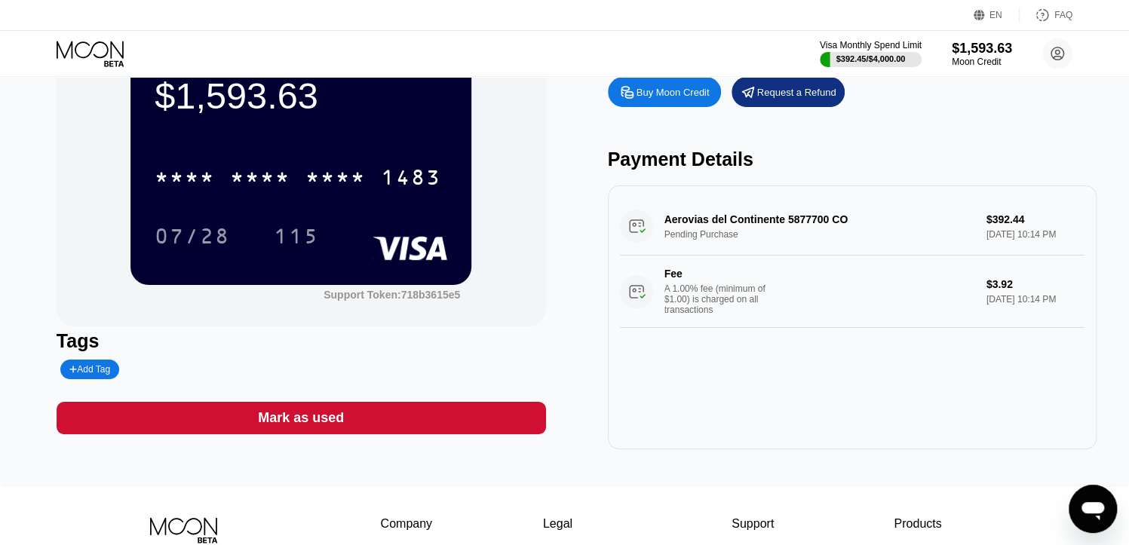
click at [1013, 217] on div "Aerovias del Continente 5877700 CO Pending Purchase $392.44 [DATE] 10:14 PM Fee…" at bounding box center [852, 263] width 465 height 131
click at [994, 115] on div "Buy Moon Credit Request a Refund Payment Details Aerovias del Continente 587770…" at bounding box center [853, 259] width 490 height 380
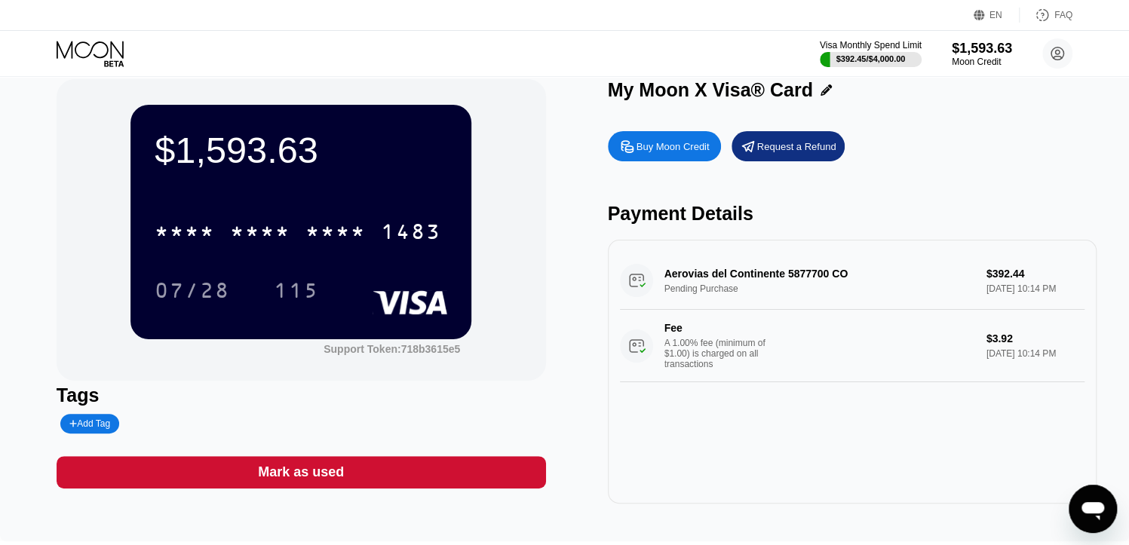
scroll to position [0, 0]
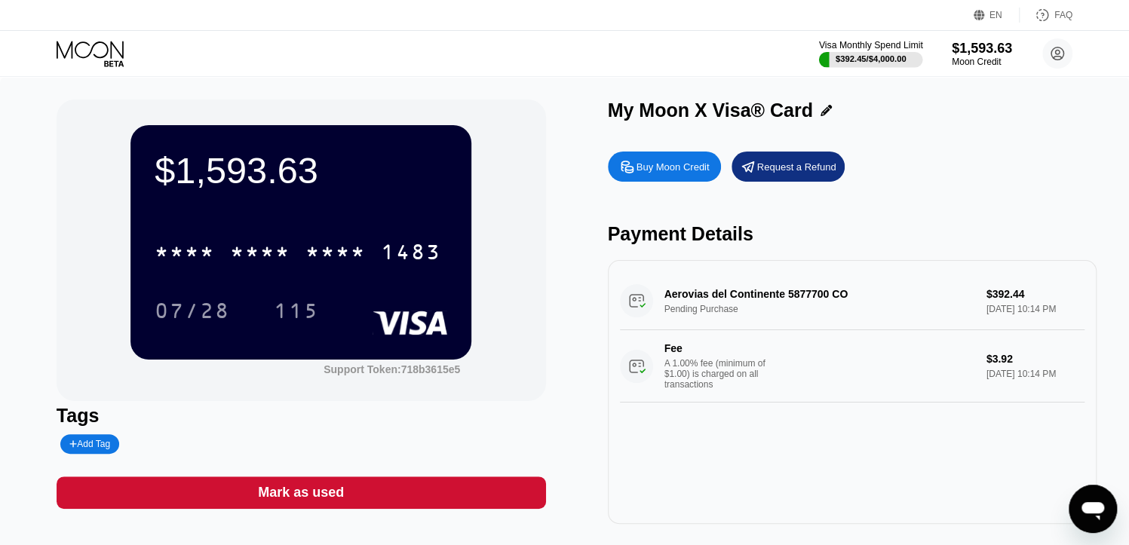
click at [894, 57] on div "$392.45 / $4,000.00" at bounding box center [871, 58] width 71 height 9
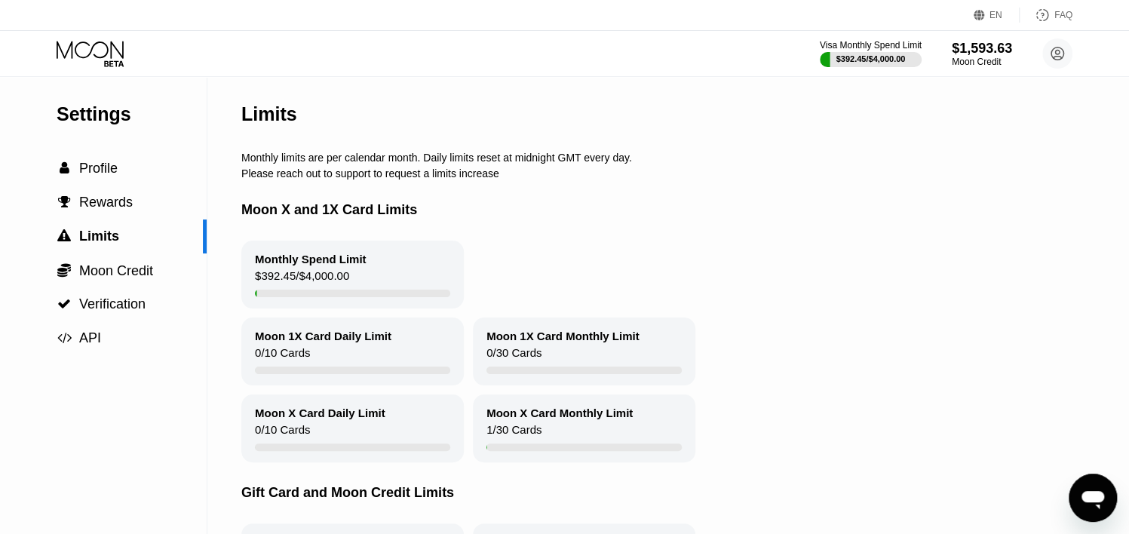
click at [556, 68] on div "Visa Monthly Spend Limit $392.45 / $4,000.00 $1,593.63 Moon Credit [EMAIL_ADDRE…" at bounding box center [564, 53] width 1129 height 45
click at [870, 45] on div "Visa Monthly Spend Limit" at bounding box center [871, 45] width 104 height 11
click at [969, 58] on div "Moon Credit" at bounding box center [982, 62] width 62 height 11
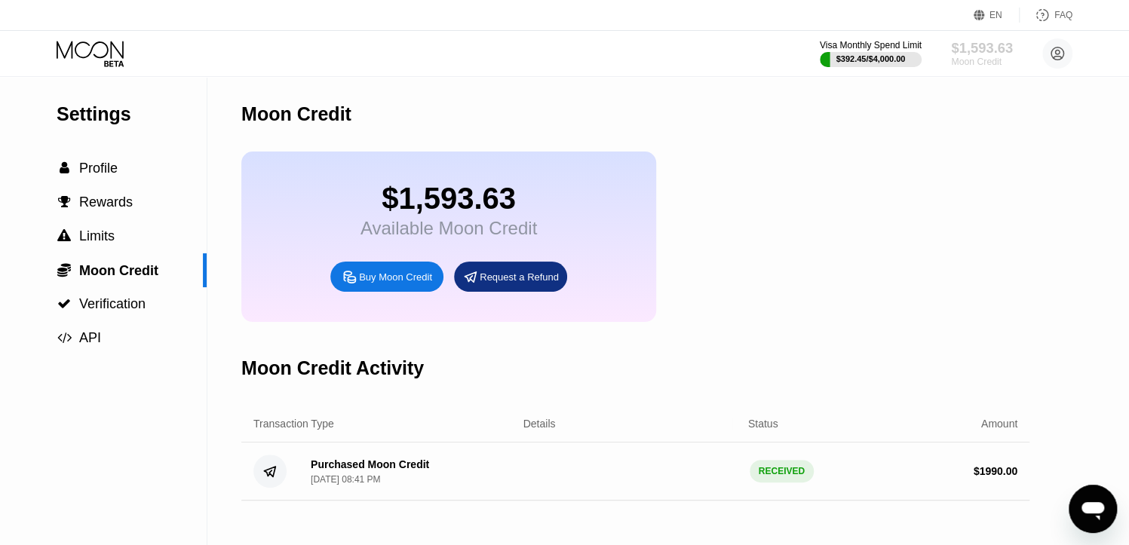
click at [982, 60] on div "Moon Credit" at bounding box center [982, 62] width 62 height 11
click at [870, 36] on div "Visa Monthly Spend Limit $392.45 / $4,000.00 $1,593.63 Moon Credit [EMAIL_ADDRE…" at bounding box center [564, 53] width 1129 height 45
click at [872, 45] on div "Visa Monthly Spend Limit" at bounding box center [871, 45] width 104 height 11
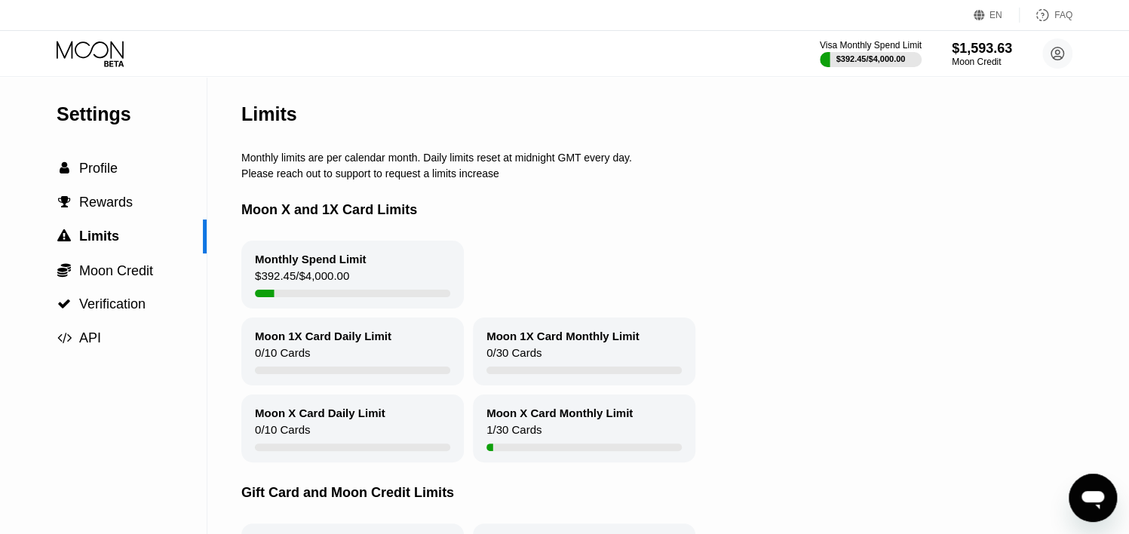
click at [131, 63] on div at bounding box center [103, 54] width 93 height 26
click at [121, 60] on icon at bounding box center [92, 54] width 70 height 26
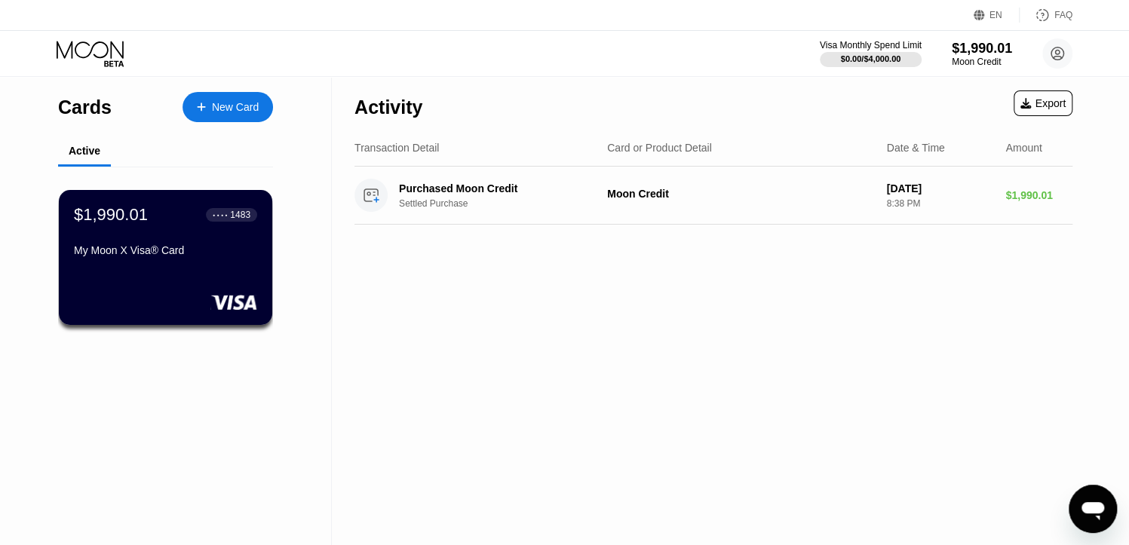
click at [627, 70] on div "Visa Monthly Spend Limit $0.00 / $4,000.00 $1,990.01 Moon Credit [EMAIL_ADDRESS…" at bounding box center [564, 53] width 1129 height 45
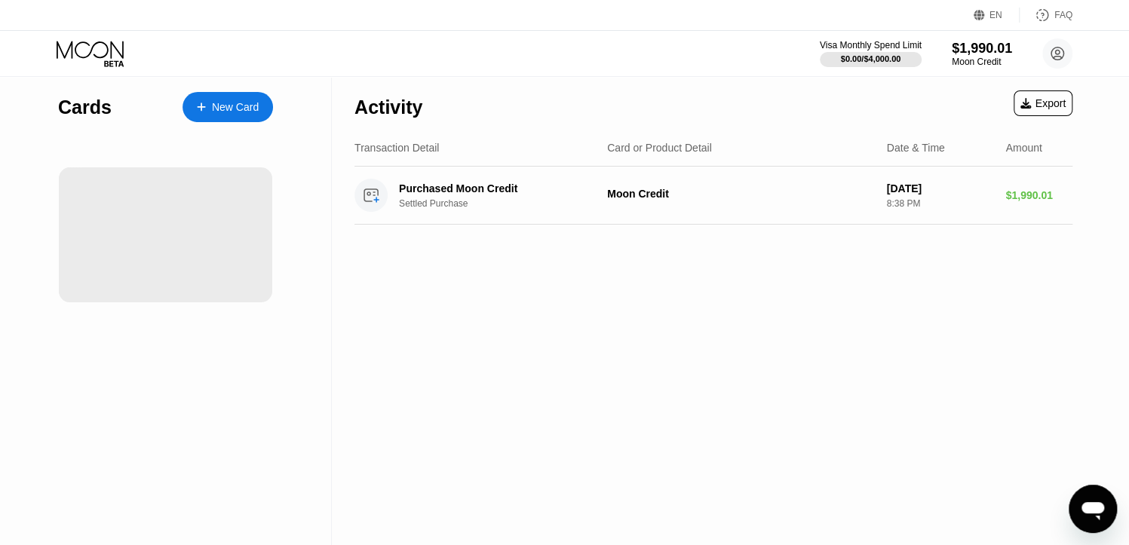
click at [572, 66] on div "Visa Monthly Spend Limit $0.00 / $4,000.00 $1,990.01 Moon Credit [EMAIL_ADDRESS…" at bounding box center [564, 53] width 1129 height 45
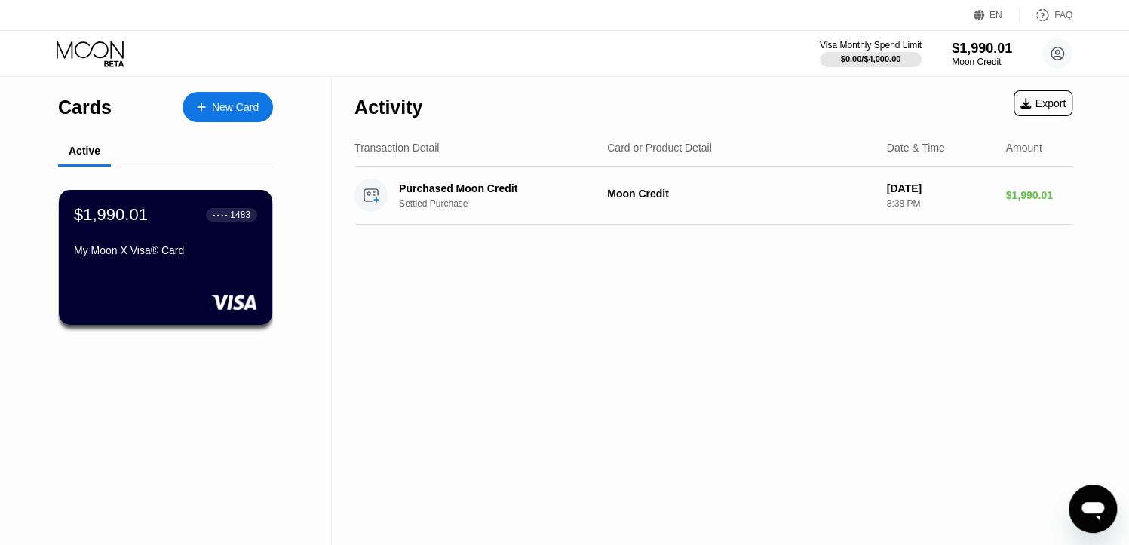
click at [613, 54] on div "Visa Monthly Spend Limit $0.00 / $4,000.00 $1,990.01 Moon Credit bilibtht4t@tut…" at bounding box center [564, 53] width 1129 height 45
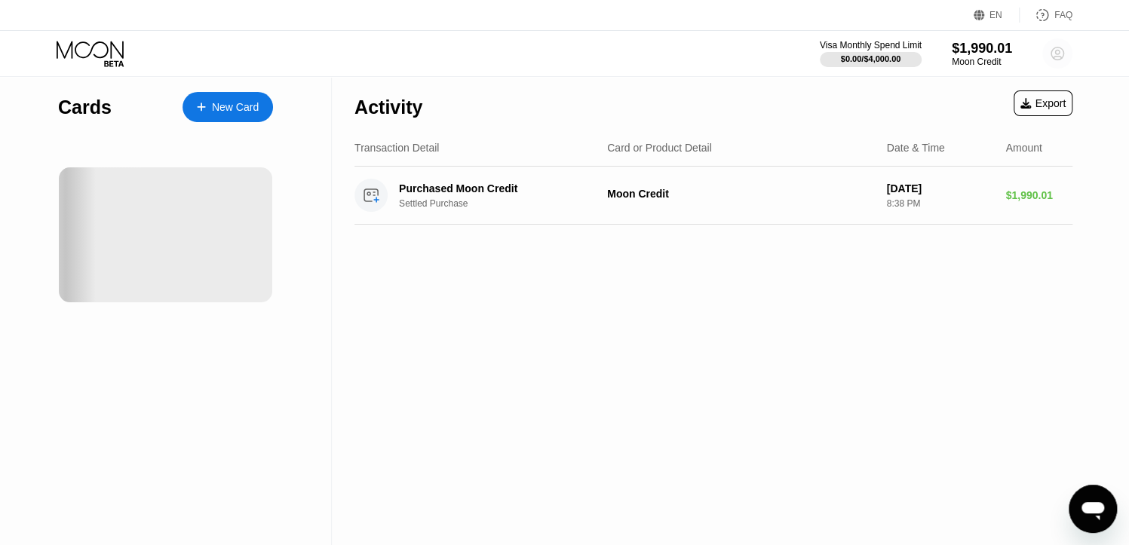
click at [1052, 45] on circle at bounding box center [1058, 53] width 30 height 30
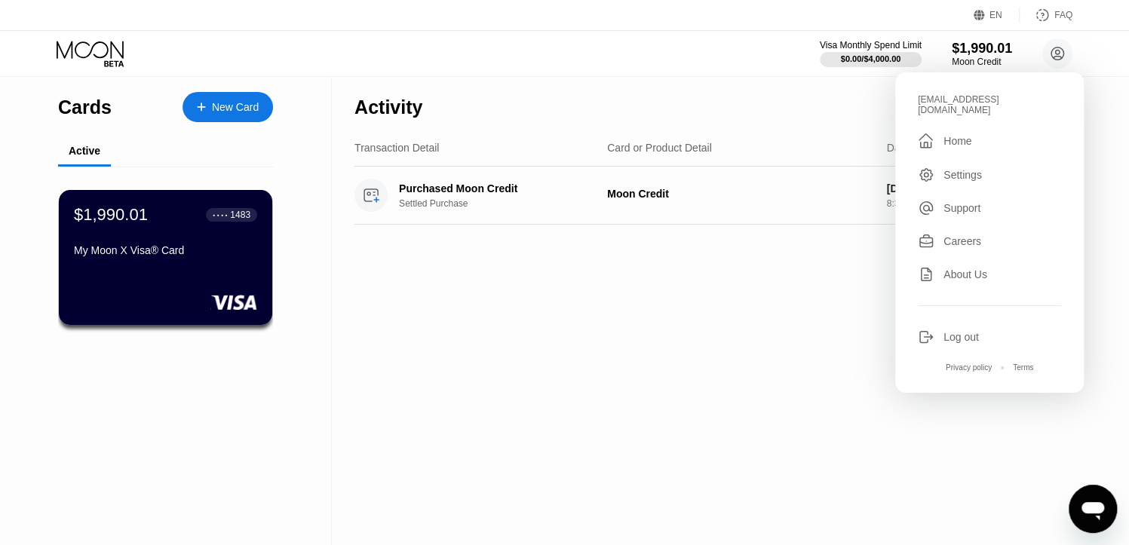
click at [948, 331] on div "Log out" at bounding box center [961, 337] width 35 height 12
